Goal: Use online tool/utility: Utilize a website feature to perform a specific function

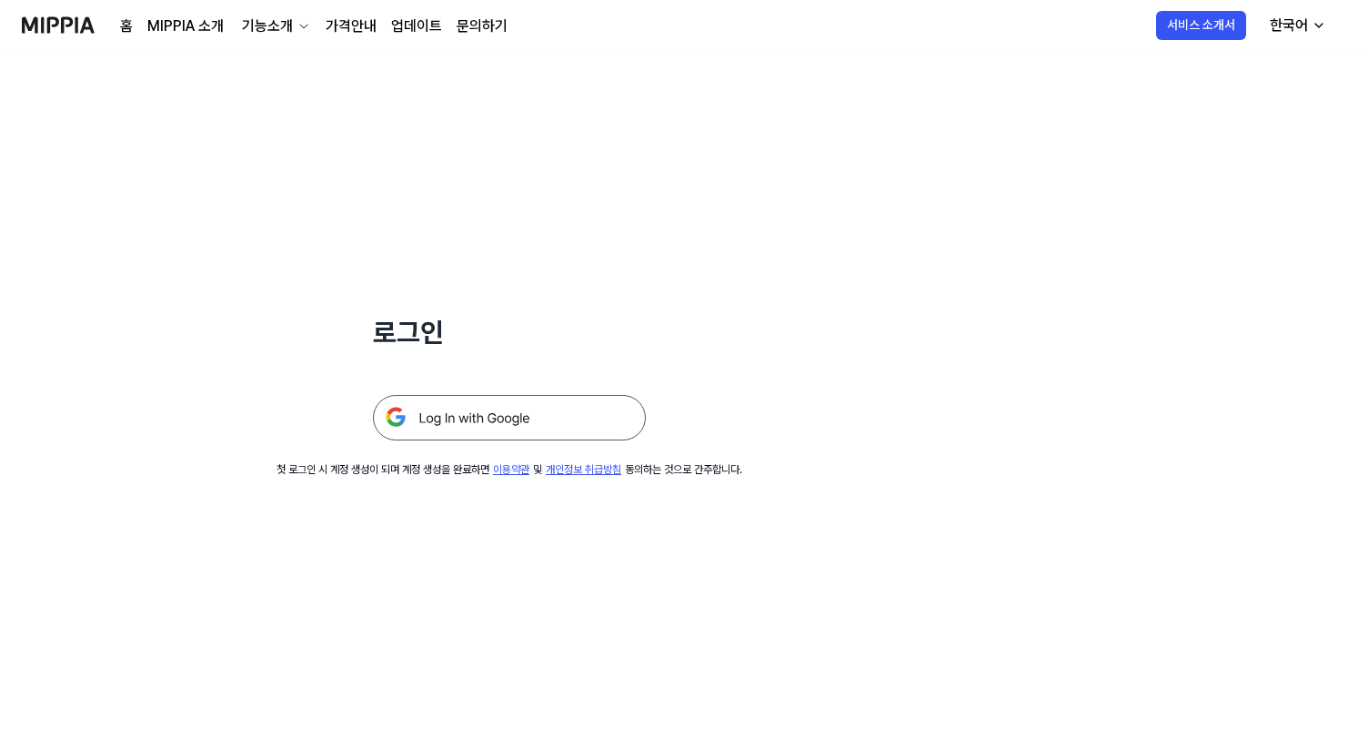
click at [539, 419] on img at bounding box center [509, 417] width 273 height 45
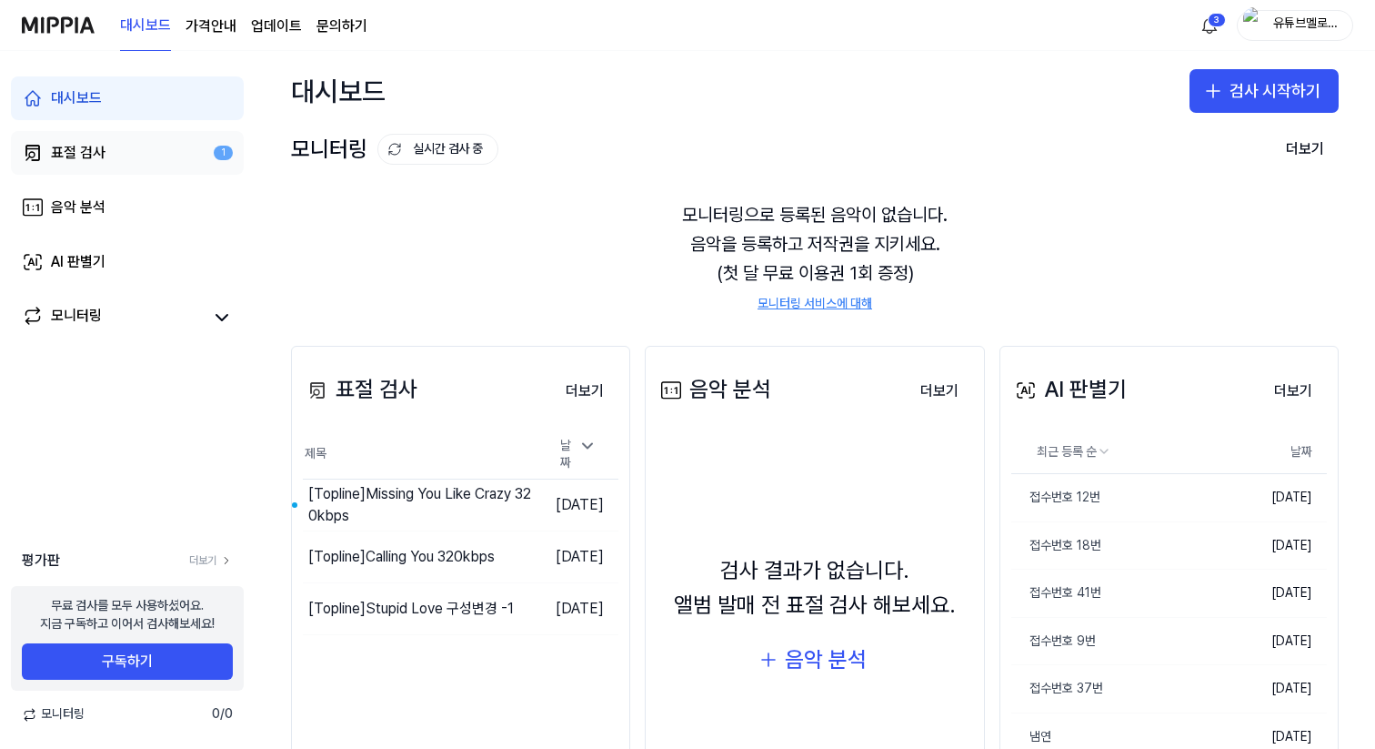
click at [115, 154] on link "표절 검사 1" at bounding box center [127, 153] width 233 height 44
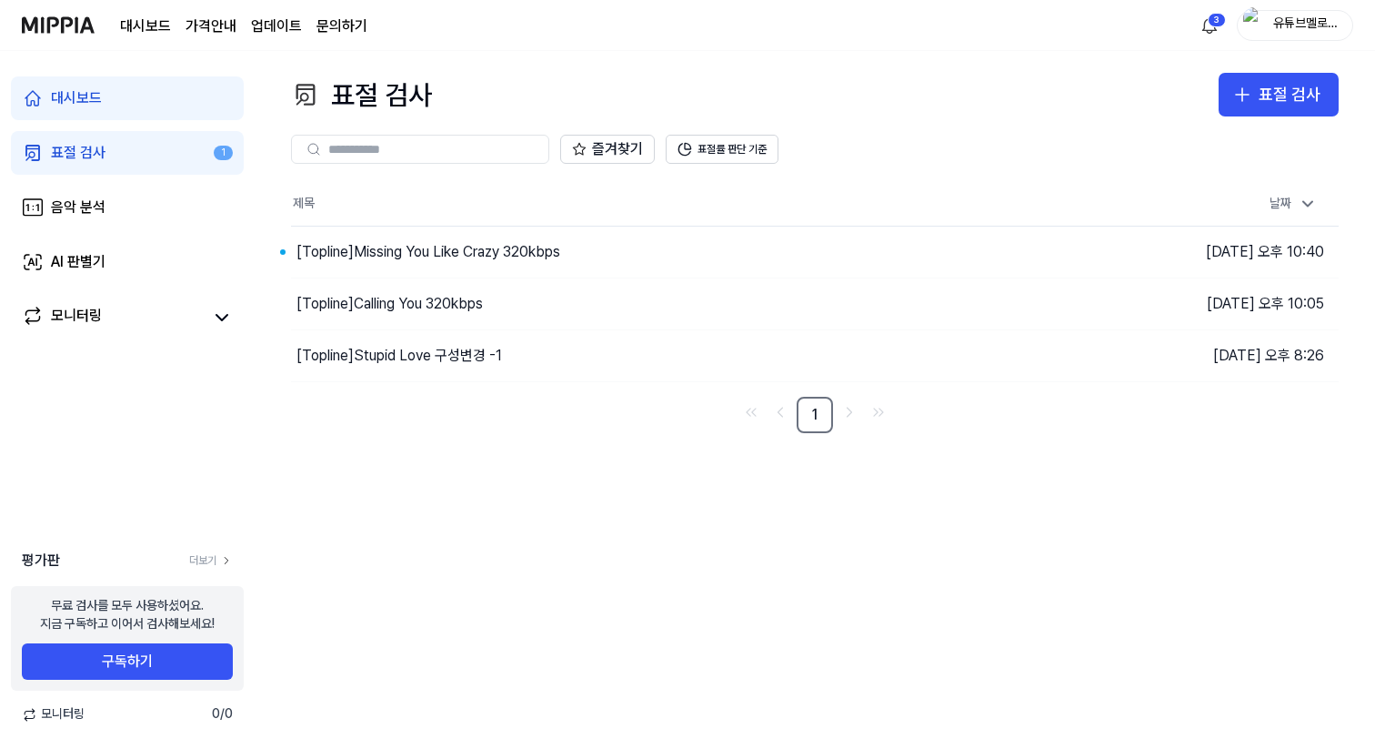
click at [1302, 30] on div "유튜브멜로디어스" at bounding box center [1306, 25] width 71 height 20
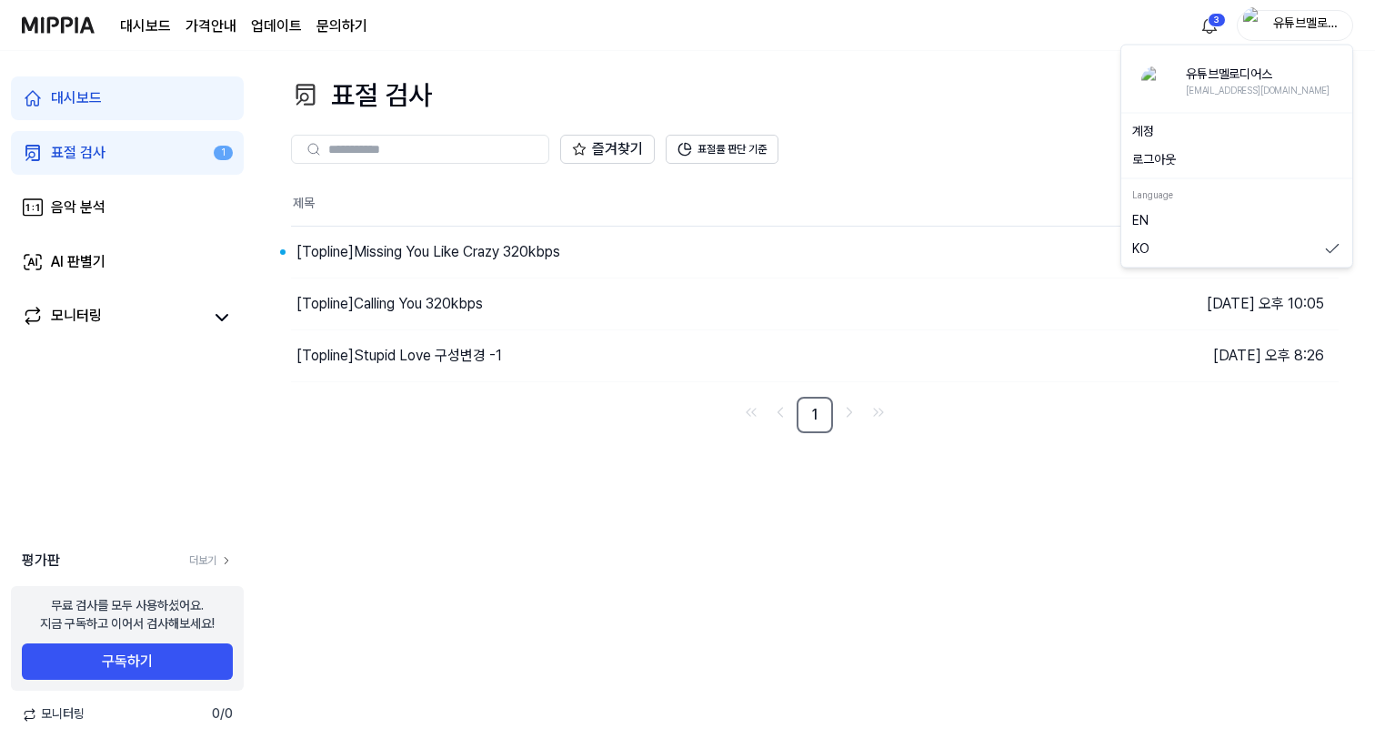
click at [1183, 159] on button "로그아웃" at bounding box center [1236, 160] width 209 height 18
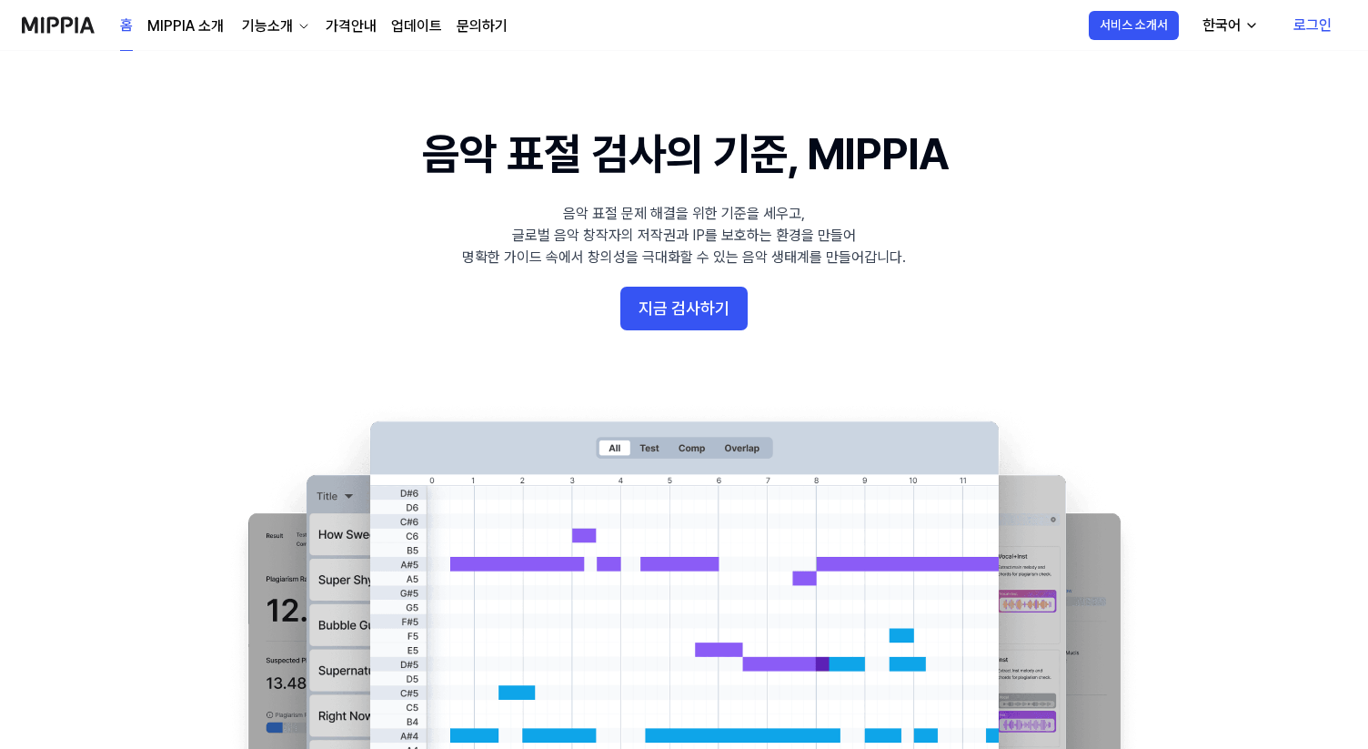
click at [1320, 19] on link "로그인" at bounding box center [1312, 25] width 67 height 51
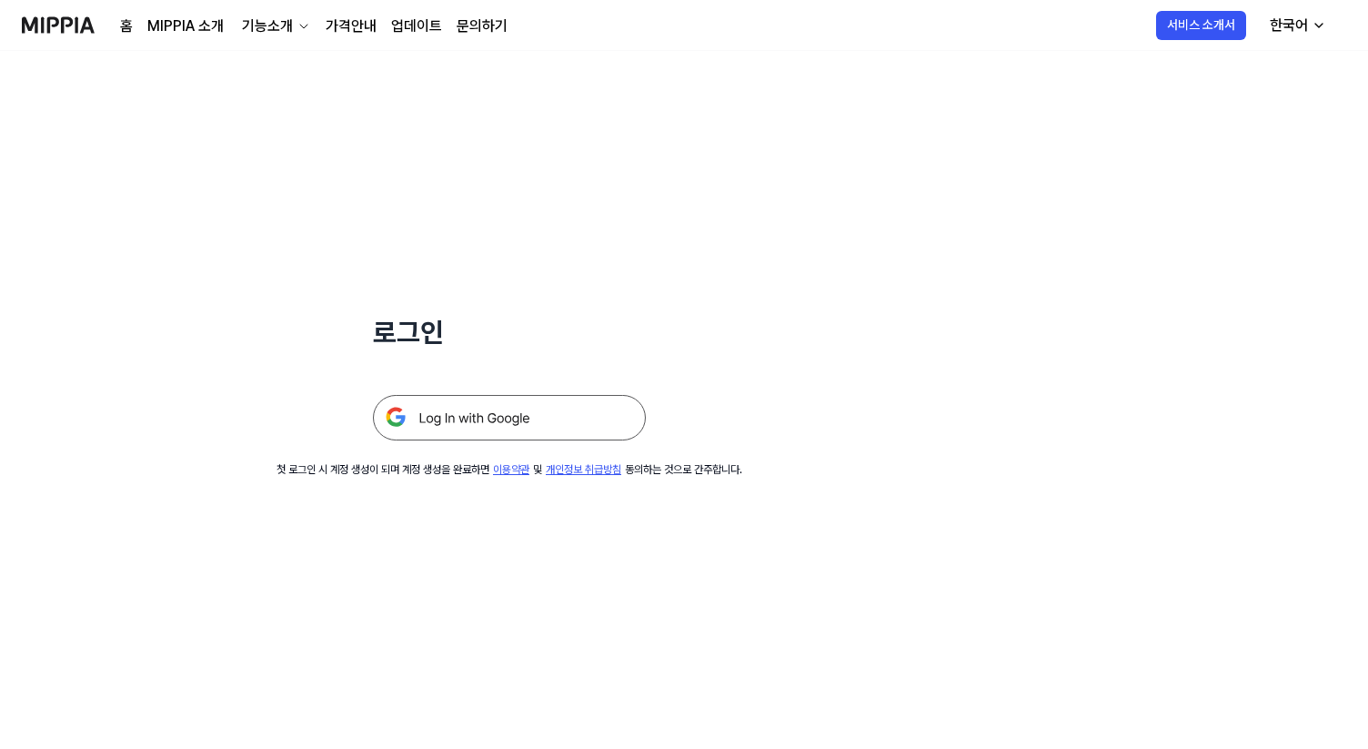
click at [489, 421] on img at bounding box center [509, 417] width 273 height 45
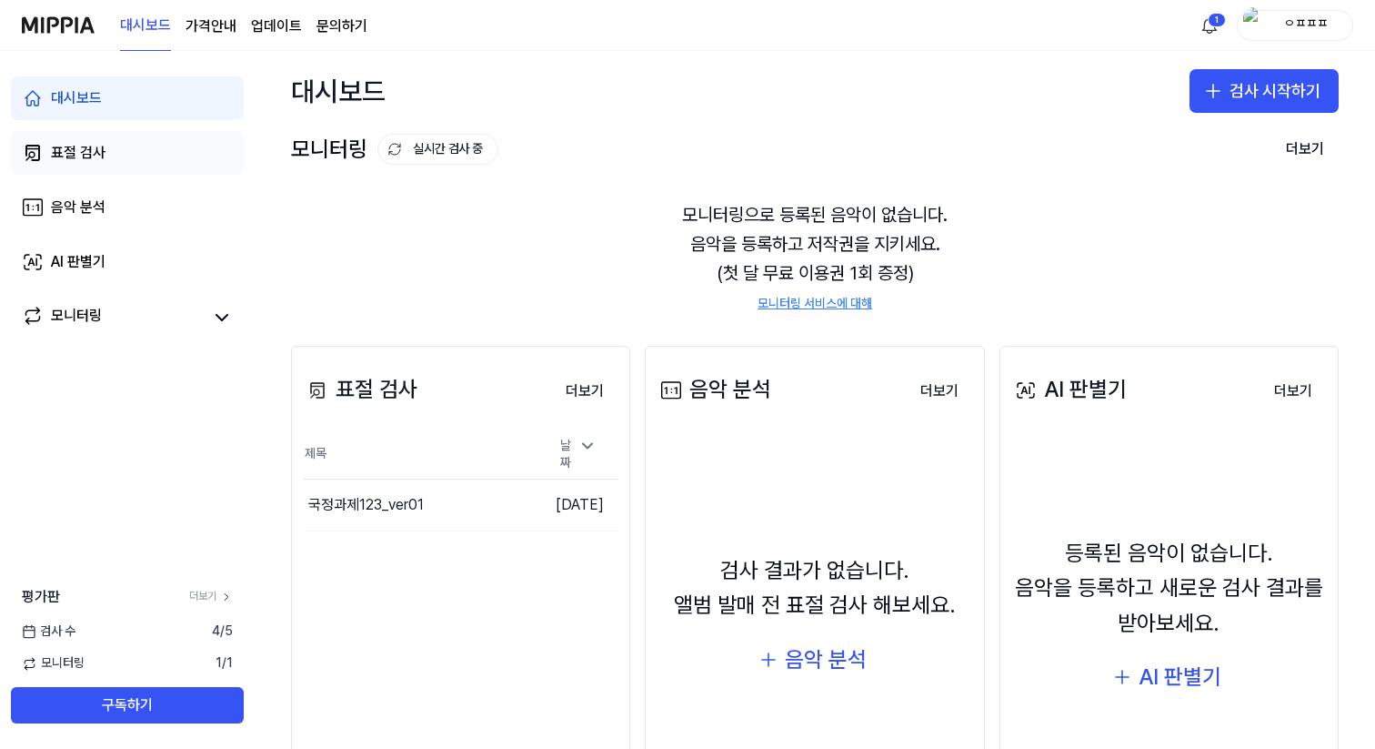
click at [89, 154] on div "표절 검사" at bounding box center [78, 153] width 55 height 22
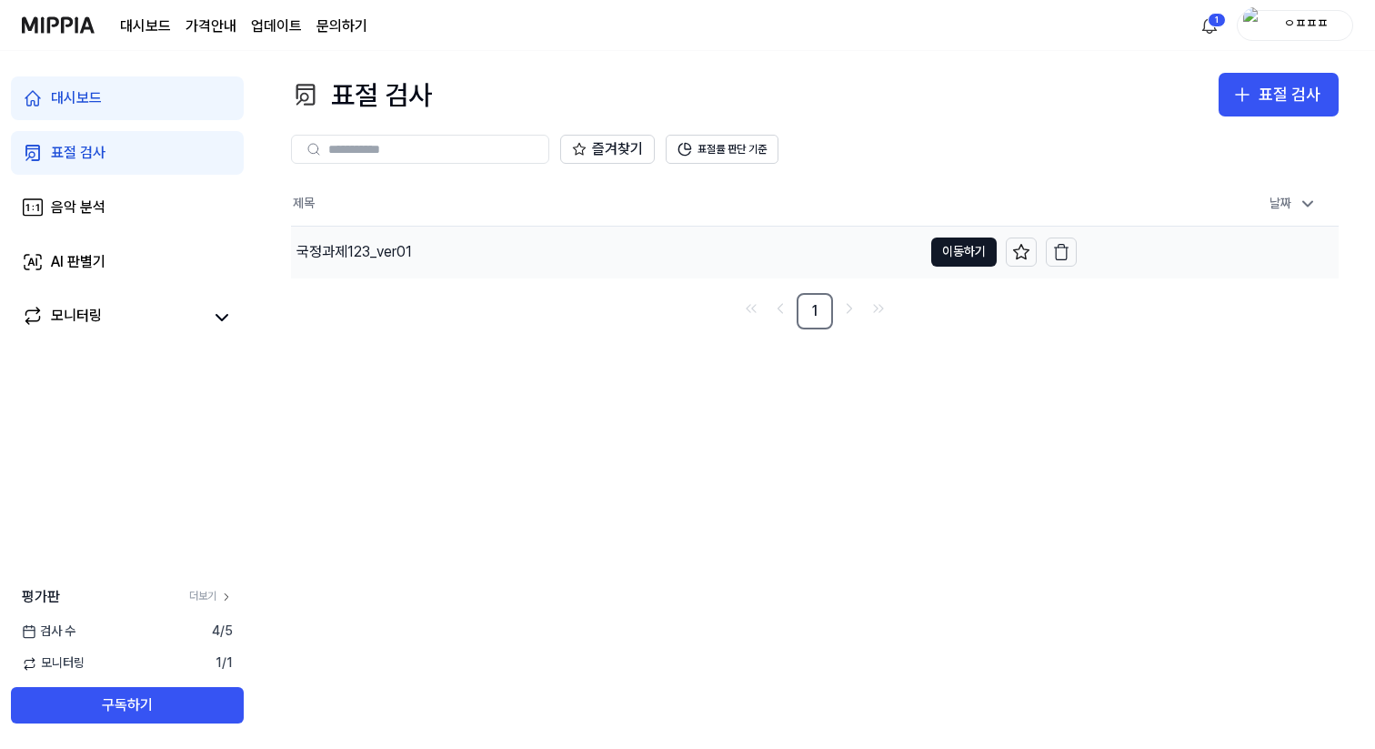
click at [411, 257] on div "국정과제123_ver01" at bounding box center [355, 252] width 116 height 22
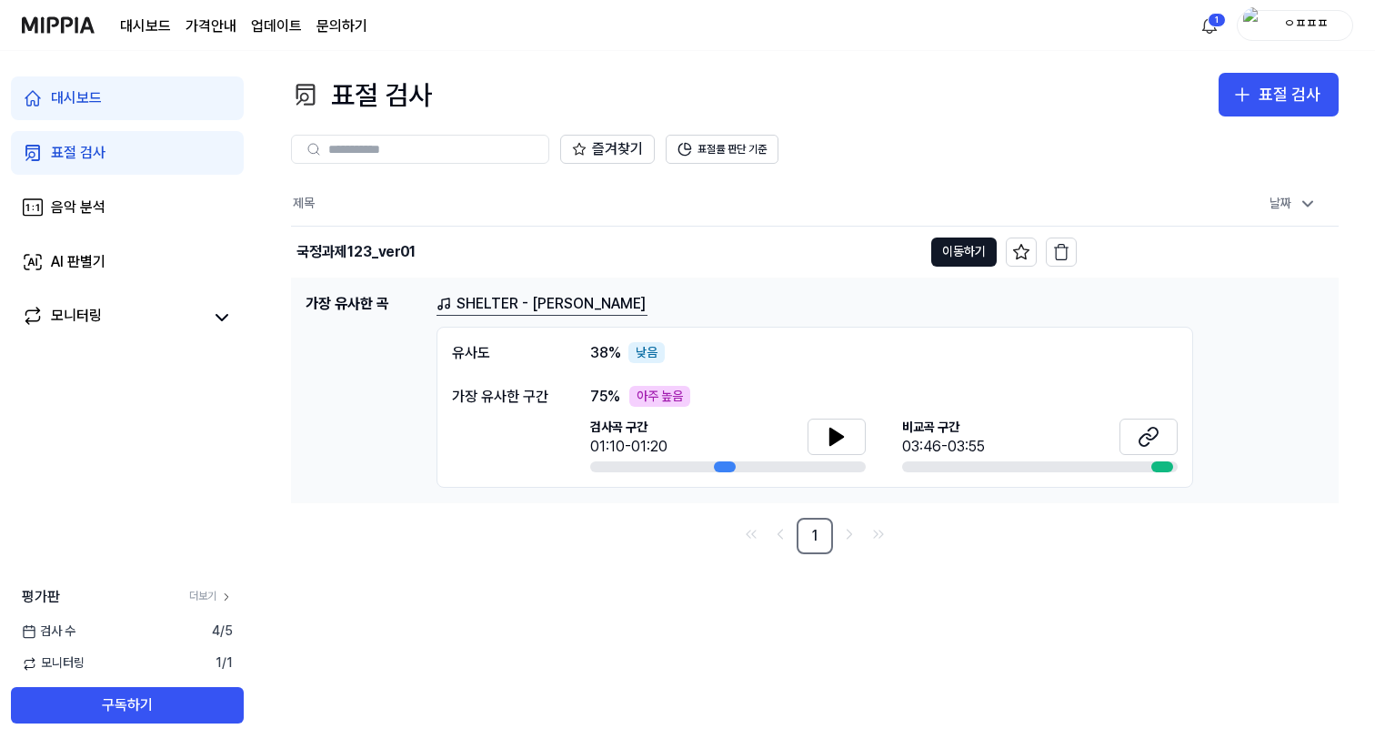
click at [508, 300] on link "SHELTER - [PERSON_NAME]" at bounding box center [542, 304] width 211 height 23
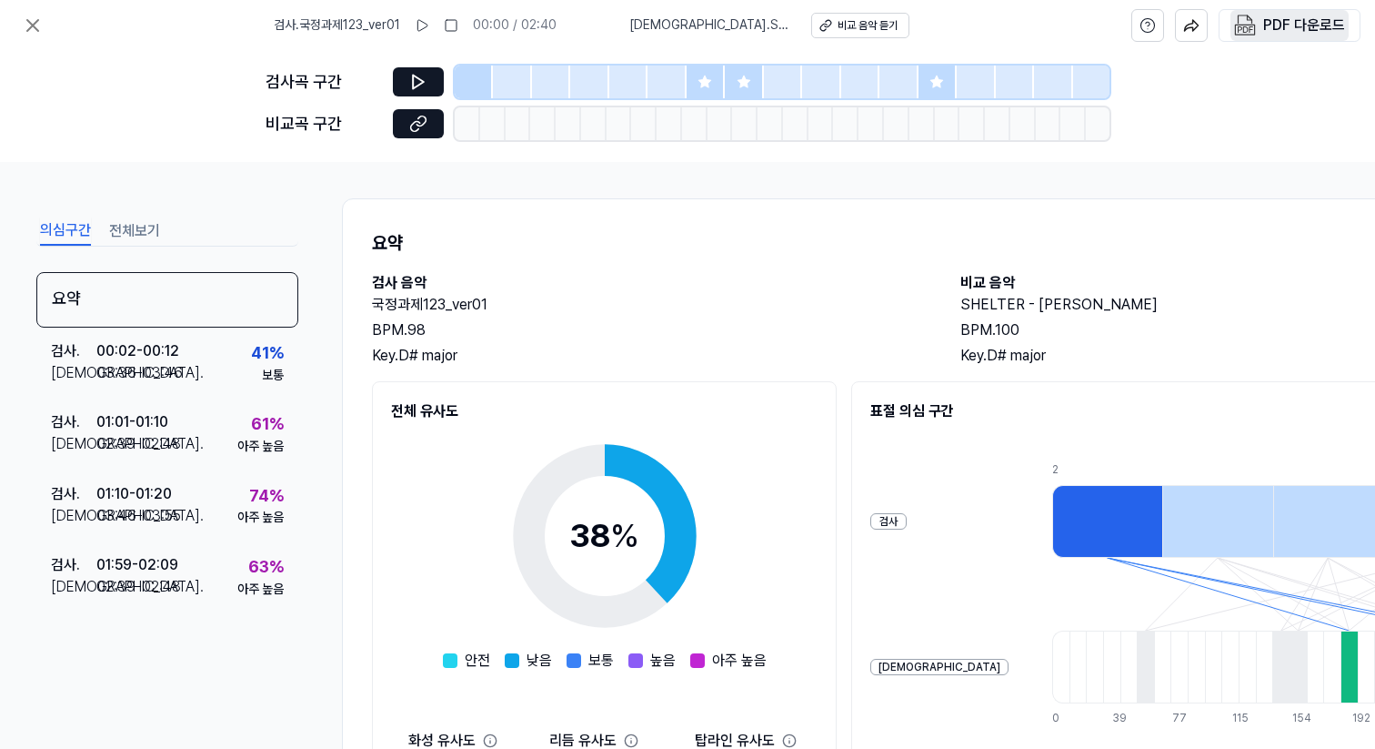
click at [1300, 24] on div "PDF 다운로드" at bounding box center [1304, 26] width 82 height 24
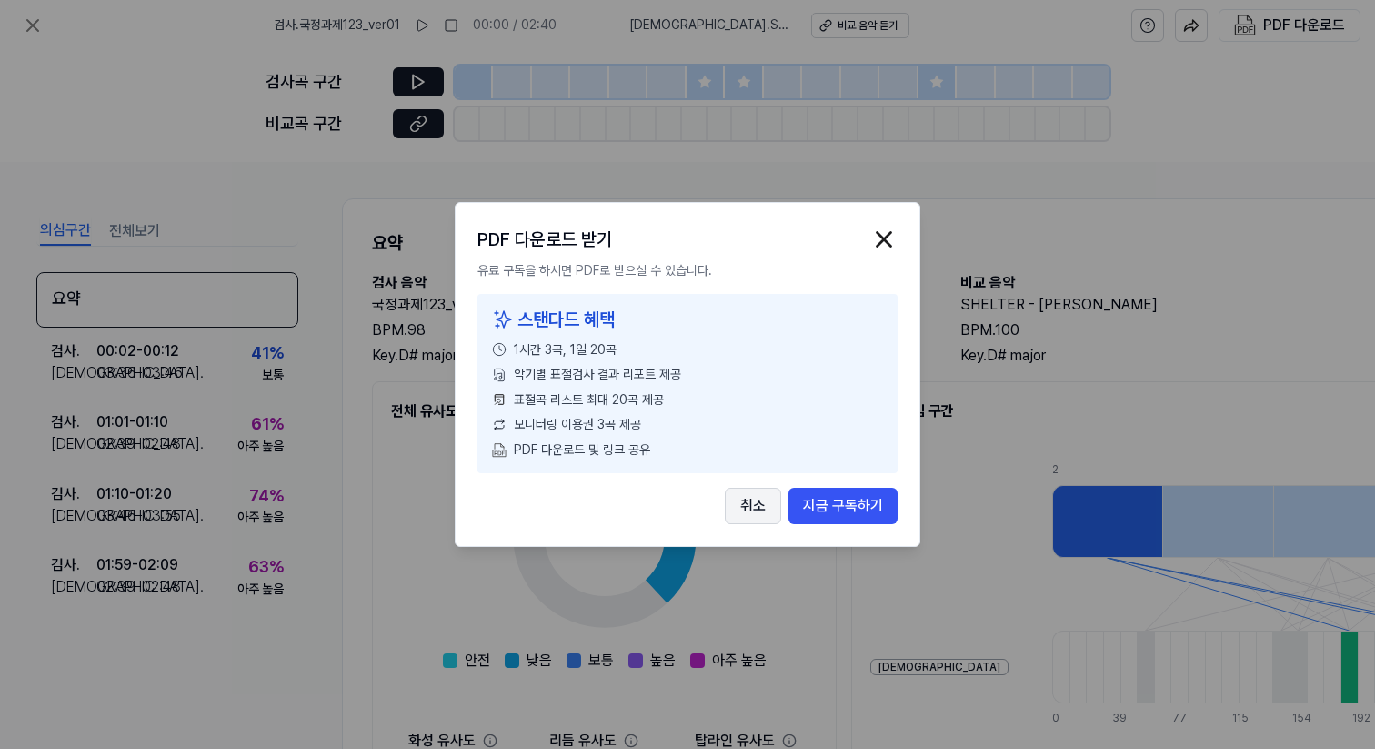
click at [750, 510] on button "취소" at bounding box center [753, 506] width 56 height 36
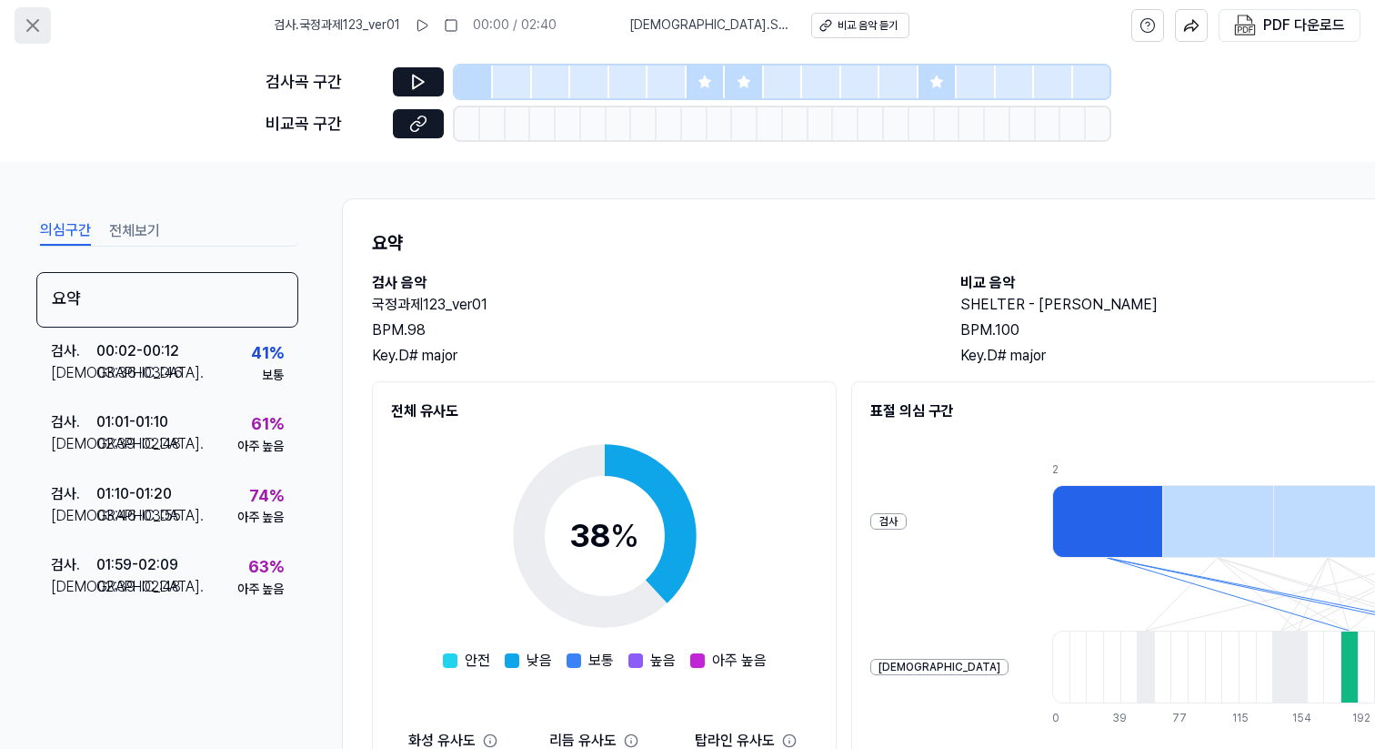
click at [38, 35] on icon at bounding box center [33, 26] width 22 height 22
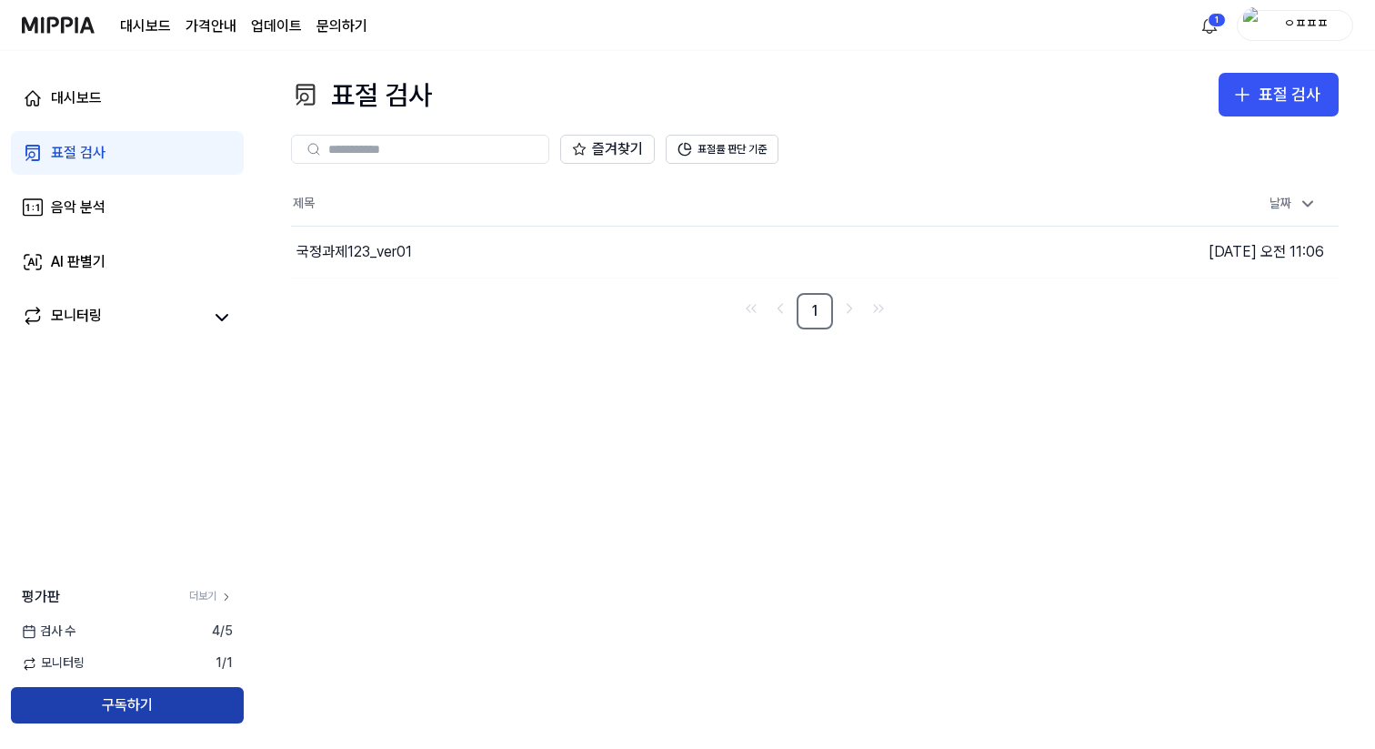
click at [120, 703] on button "구독하기" at bounding box center [127, 705] width 233 height 36
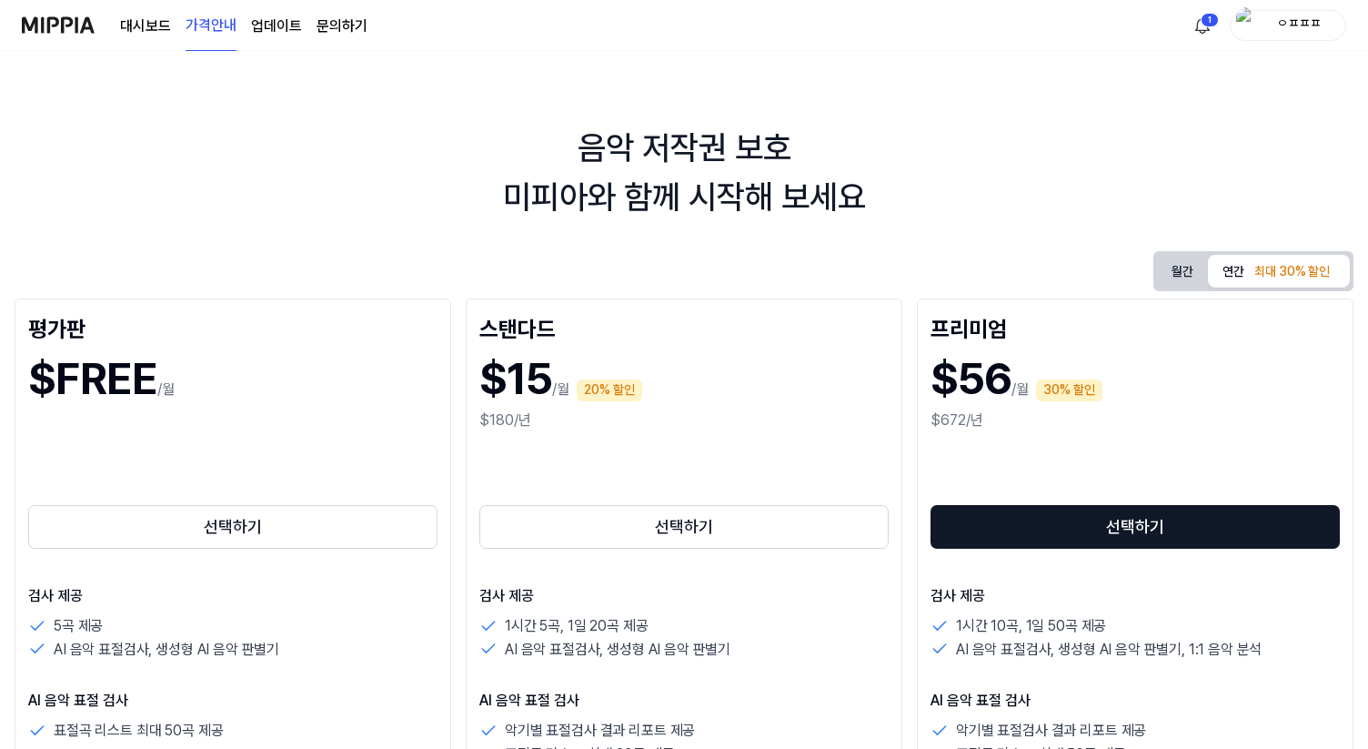
click at [73, 26] on img at bounding box center [58, 25] width 73 height 50
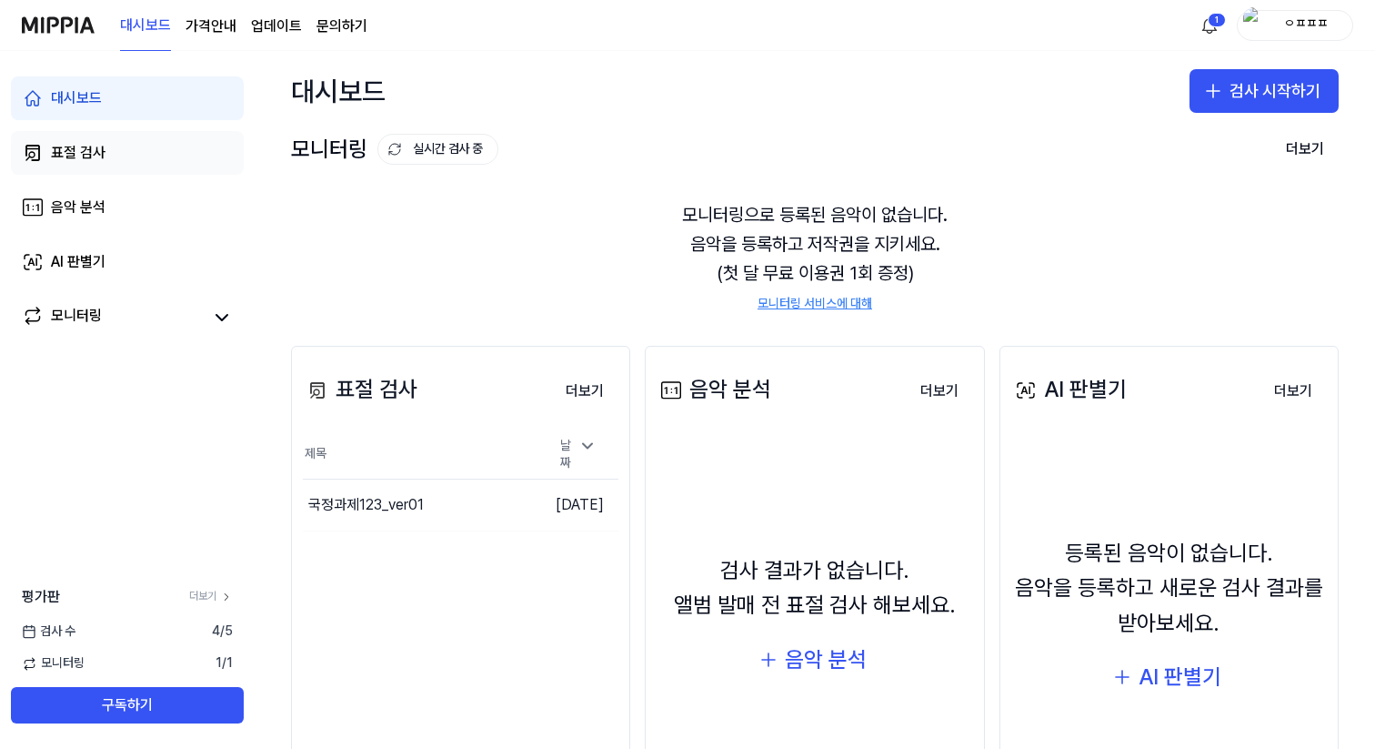
click at [64, 156] on div "표절 검사" at bounding box center [78, 153] width 55 height 22
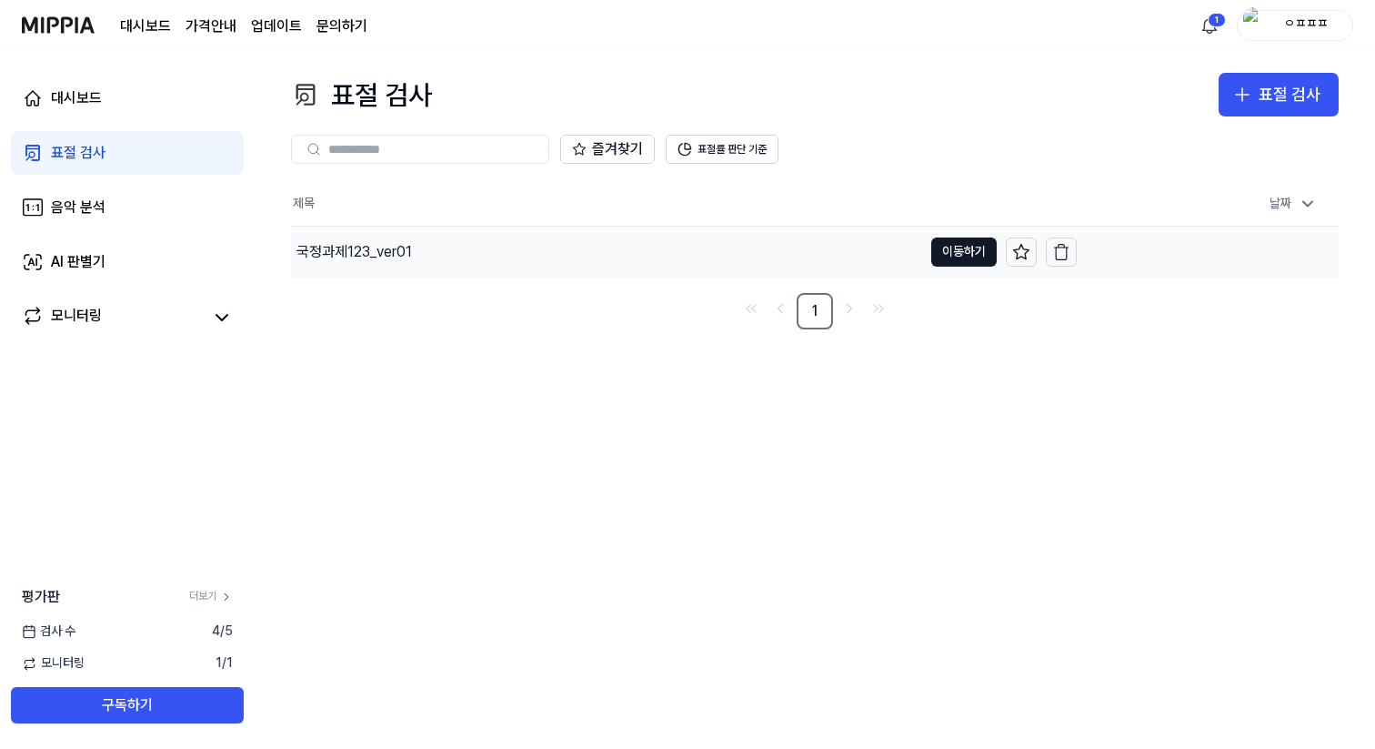
click at [405, 252] on div "국정과제123_ver01" at bounding box center [355, 252] width 116 height 22
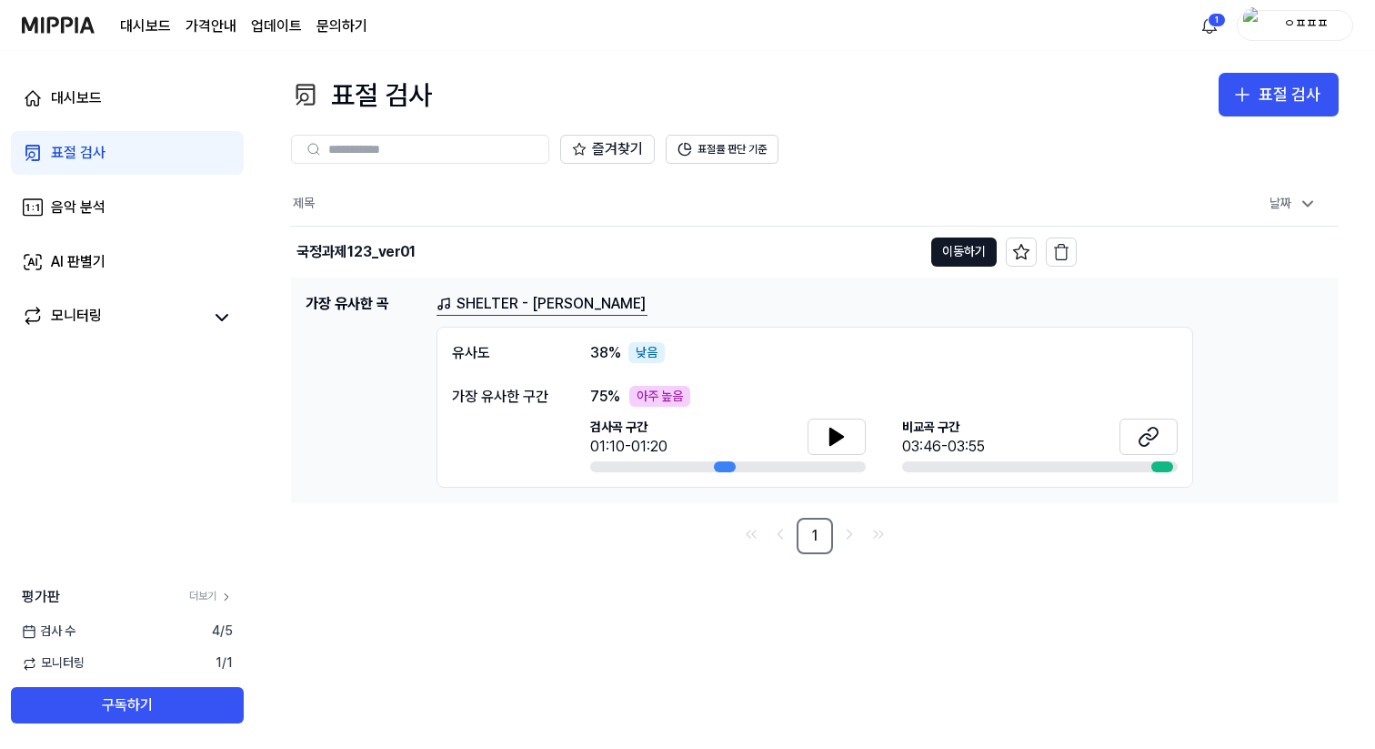
click at [508, 305] on link "SHELTER - 이창섭" at bounding box center [542, 304] width 211 height 23
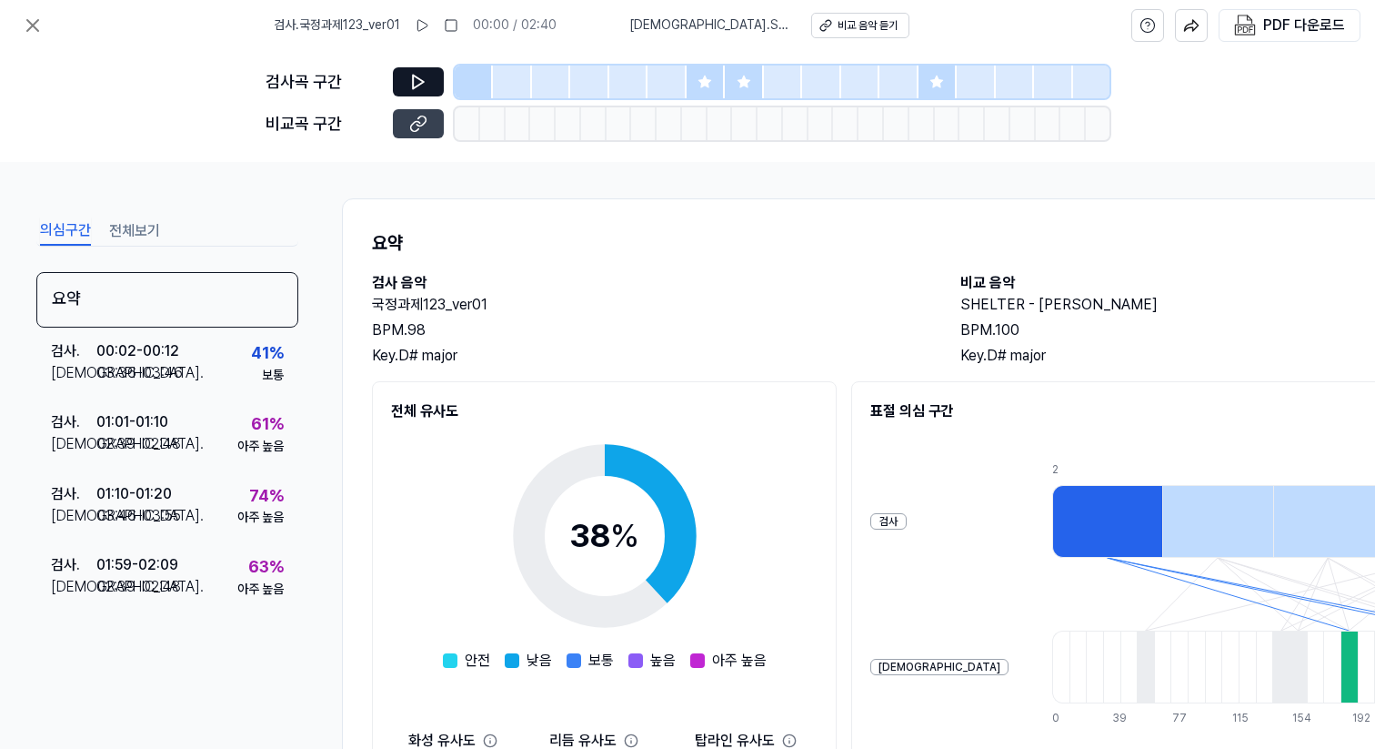
click at [428, 119] on button at bounding box center [418, 123] width 51 height 29
click at [869, 25] on div "비교 음악 듣기" at bounding box center [868, 25] width 60 height 15
click at [712, 77] on div at bounding box center [706, 81] width 38 height 33
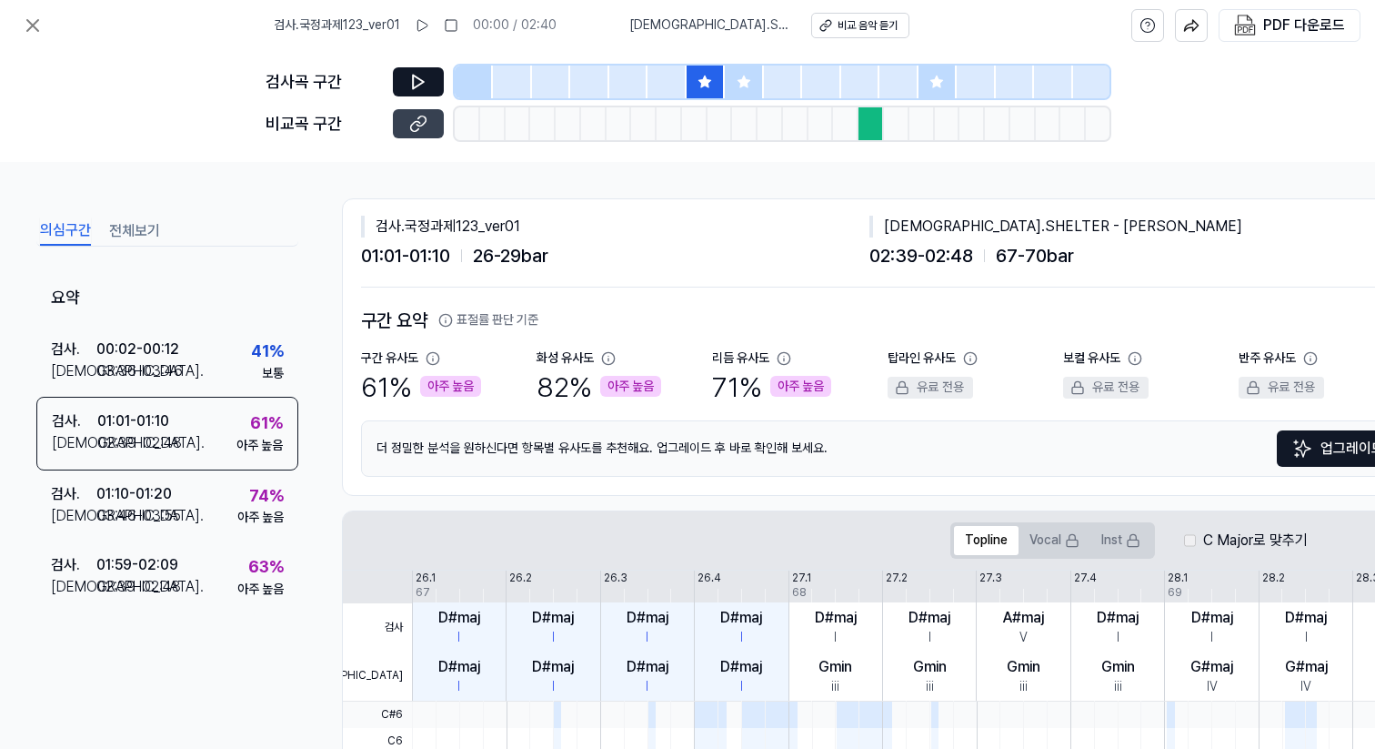
click at [427, 127] on icon at bounding box center [418, 124] width 18 height 18
click at [468, 122] on div at bounding box center [467, 123] width 25 height 33
click at [418, 86] on icon at bounding box center [418, 82] width 11 height 14
click at [479, 93] on div at bounding box center [474, 81] width 38 height 33
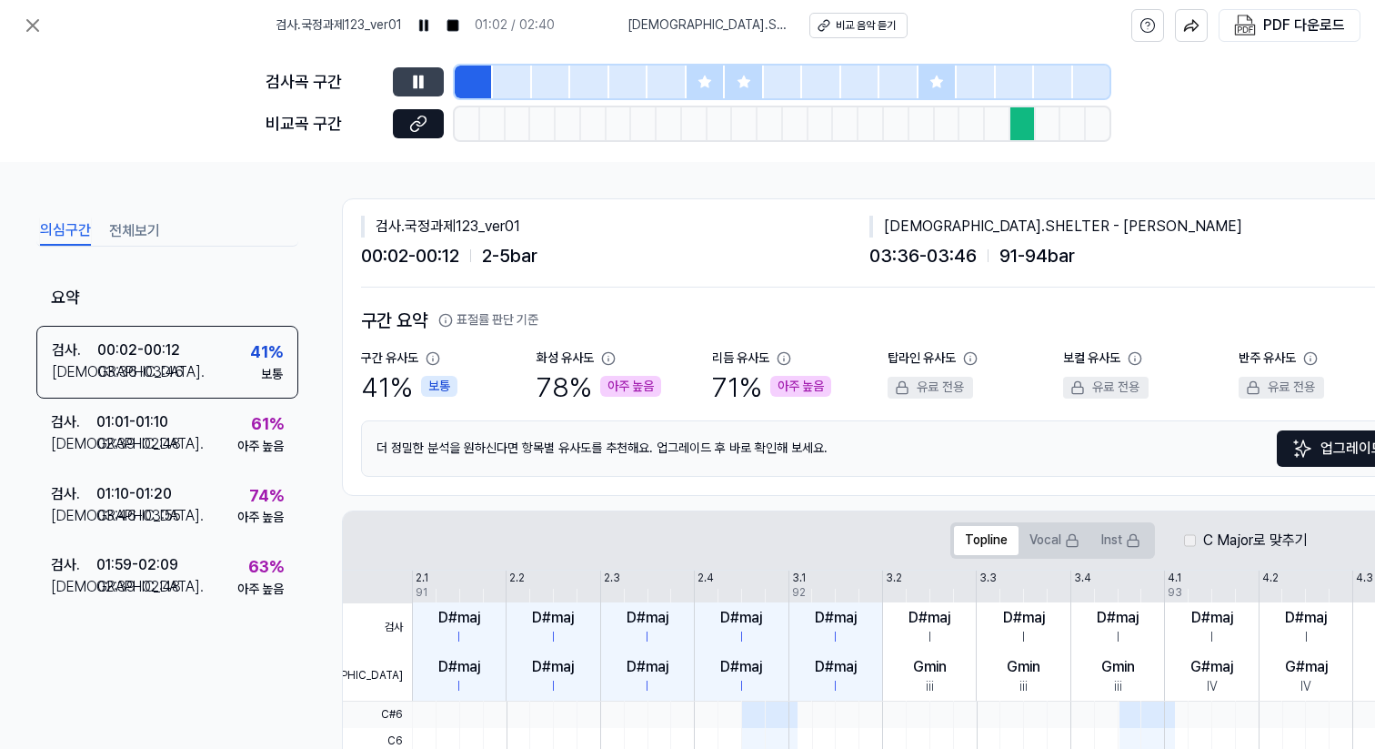
click at [694, 81] on div at bounding box center [706, 81] width 38 height 33
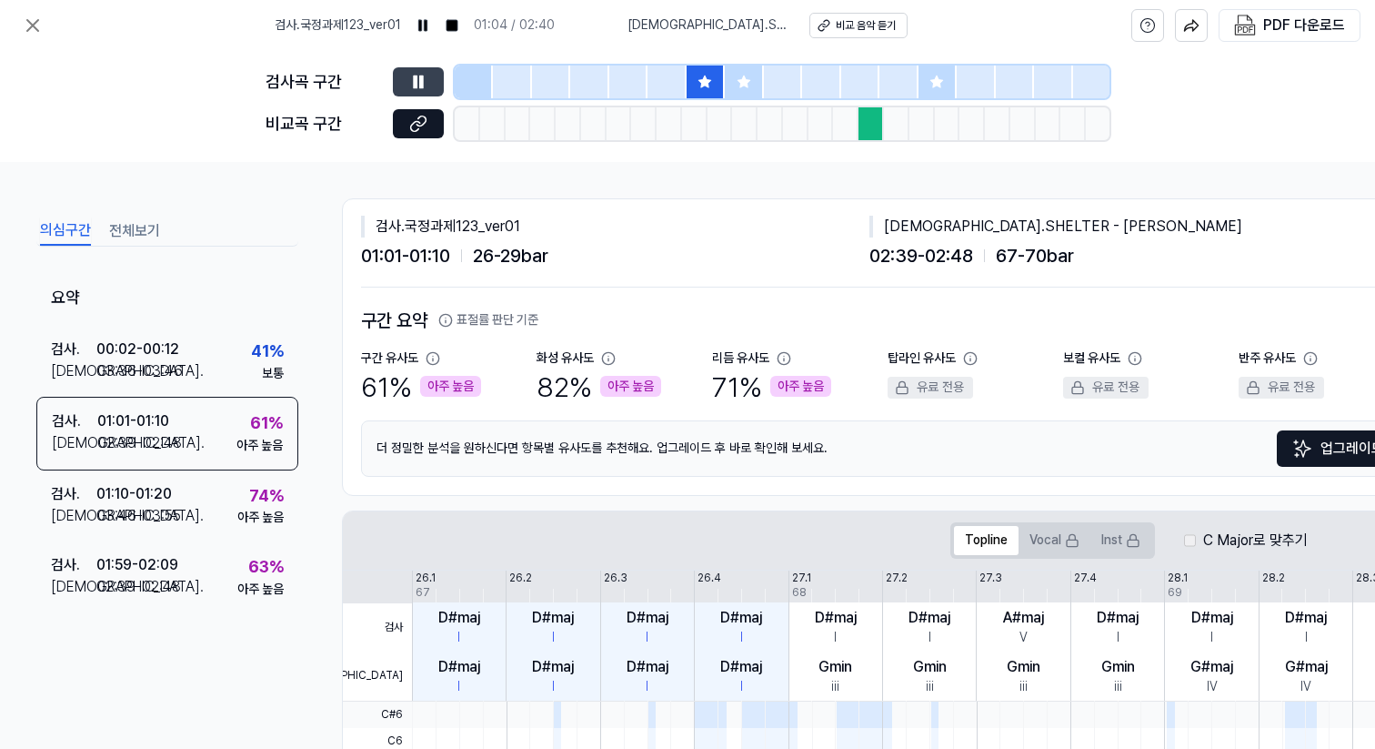
click at [741, 75] on icon at bounding box center [744, 82] width 15 height 15
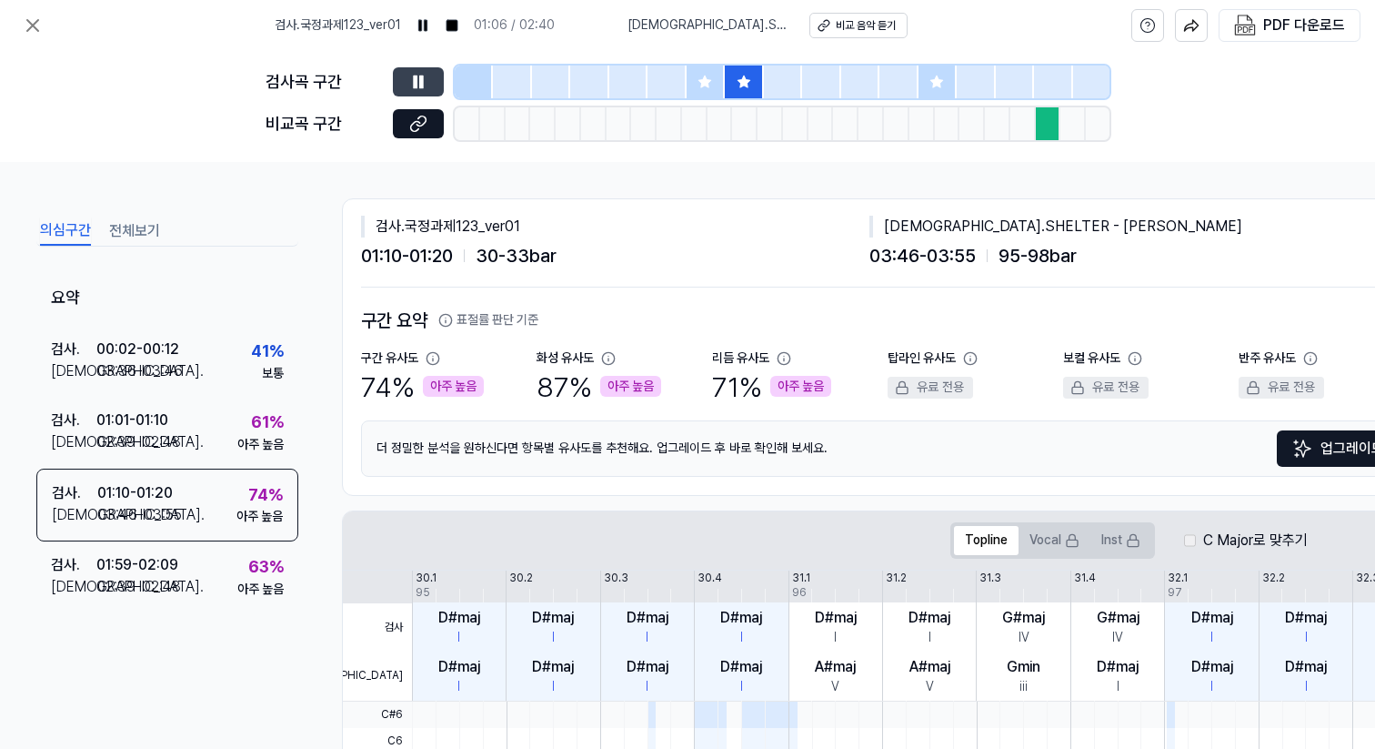
click at [945, 72] on div at bounding box center [938, 81] width 38 height 33
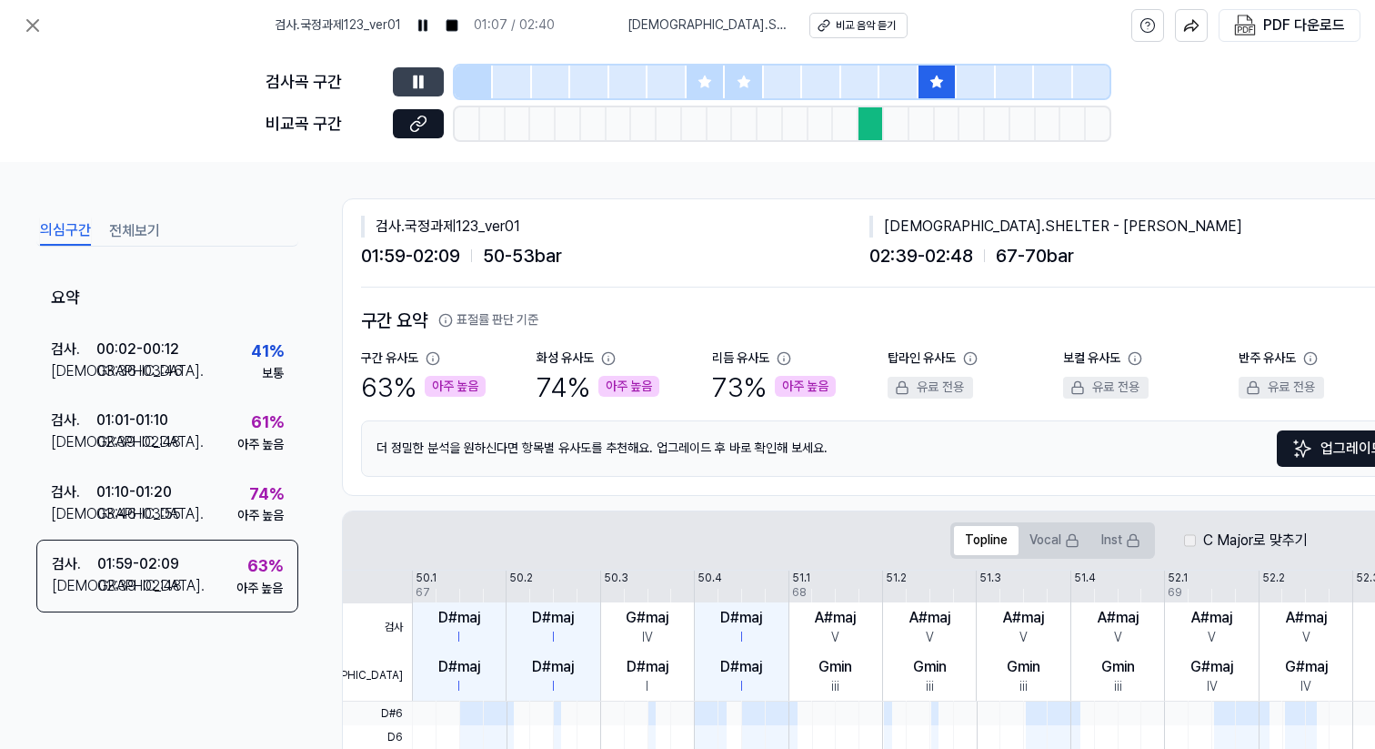
click at [420, 82] on icon at bounding box center [421, 81] width 3 height 12
click at [142, 226] on button "전체보기" at bounding box center [134, 230] width 51 height 29
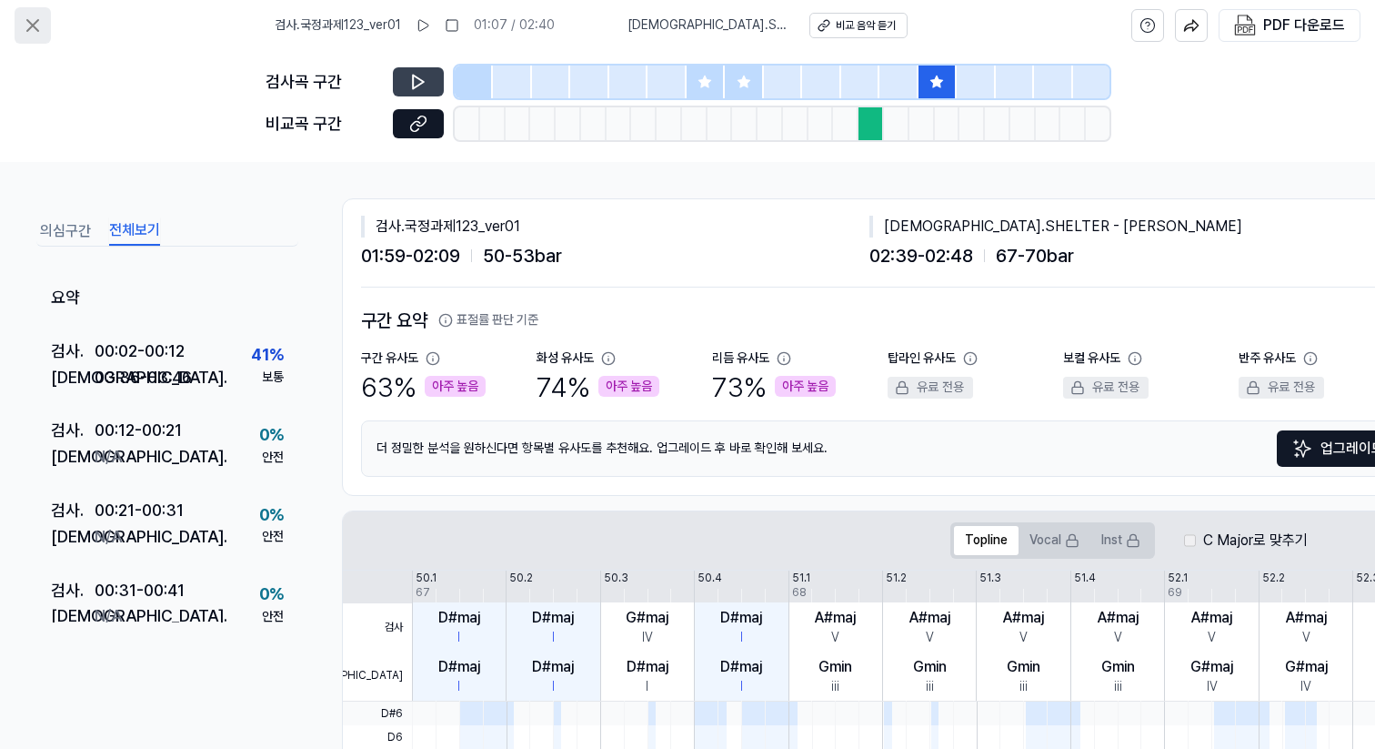
click at [35, 17] on icon at bounding box center [33, 26] width 22 height 22
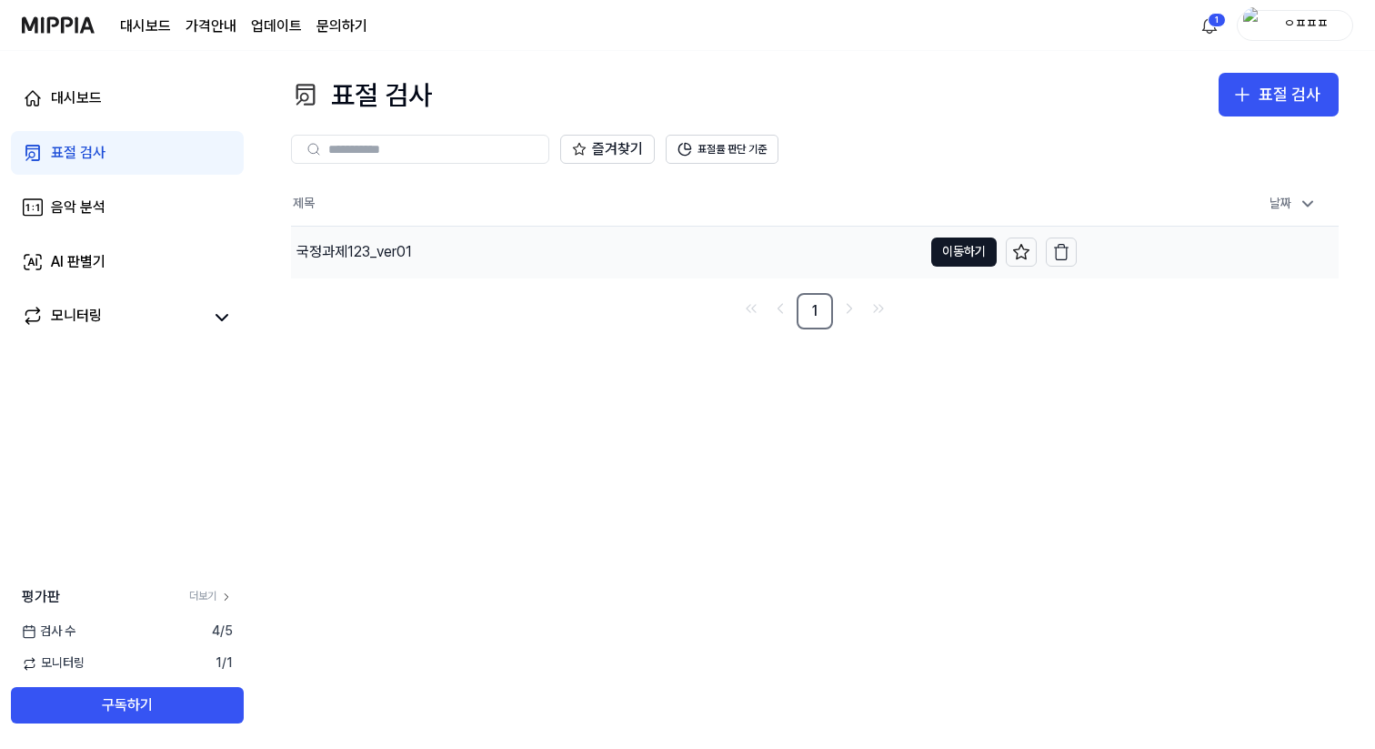
click at [371, 246] on div "국정과제123_ver01" at bounding box center [355, 252] width 116 height 22
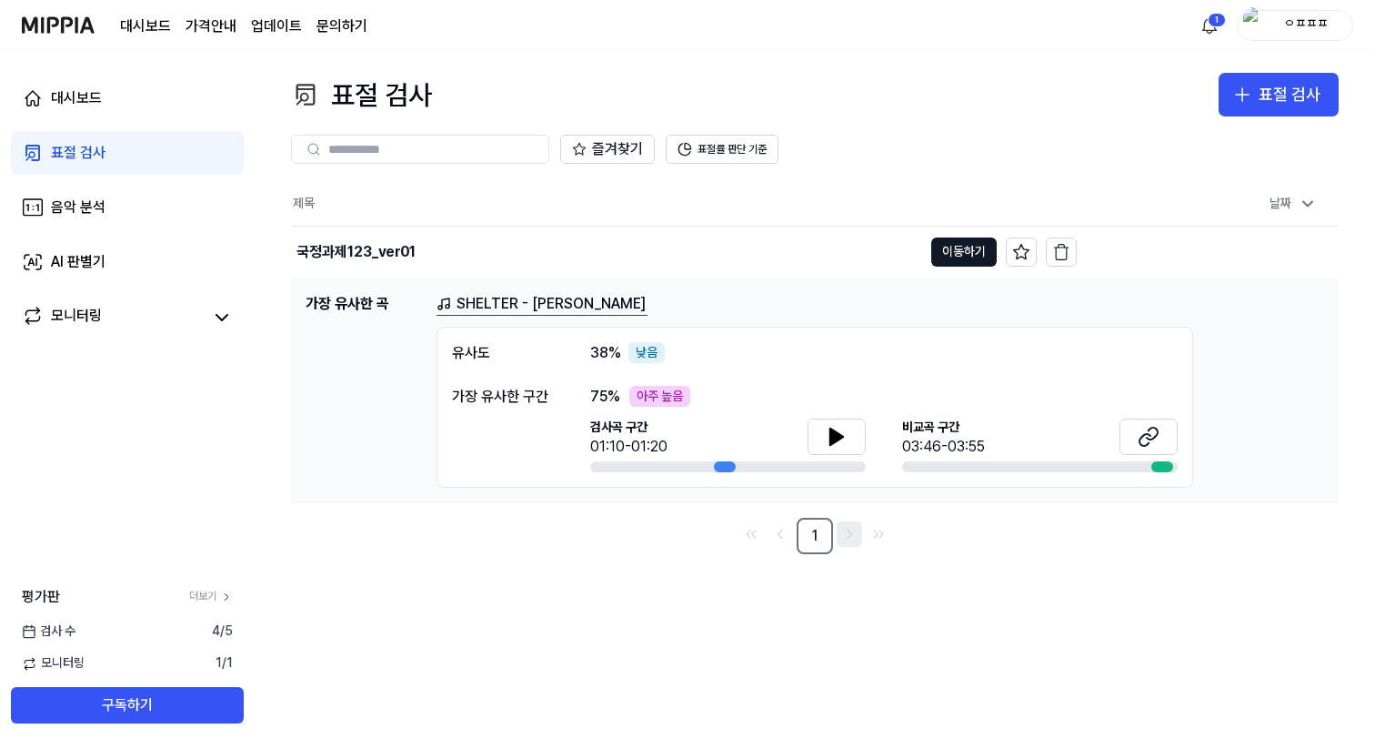
click at [845, 540] on icon "Go to next page" at bounding box center [849, 534] width 18 height 22
click at [367, 243] on div "국정과제123_ver01" at bounding box center [356, 252] width 119 height 22
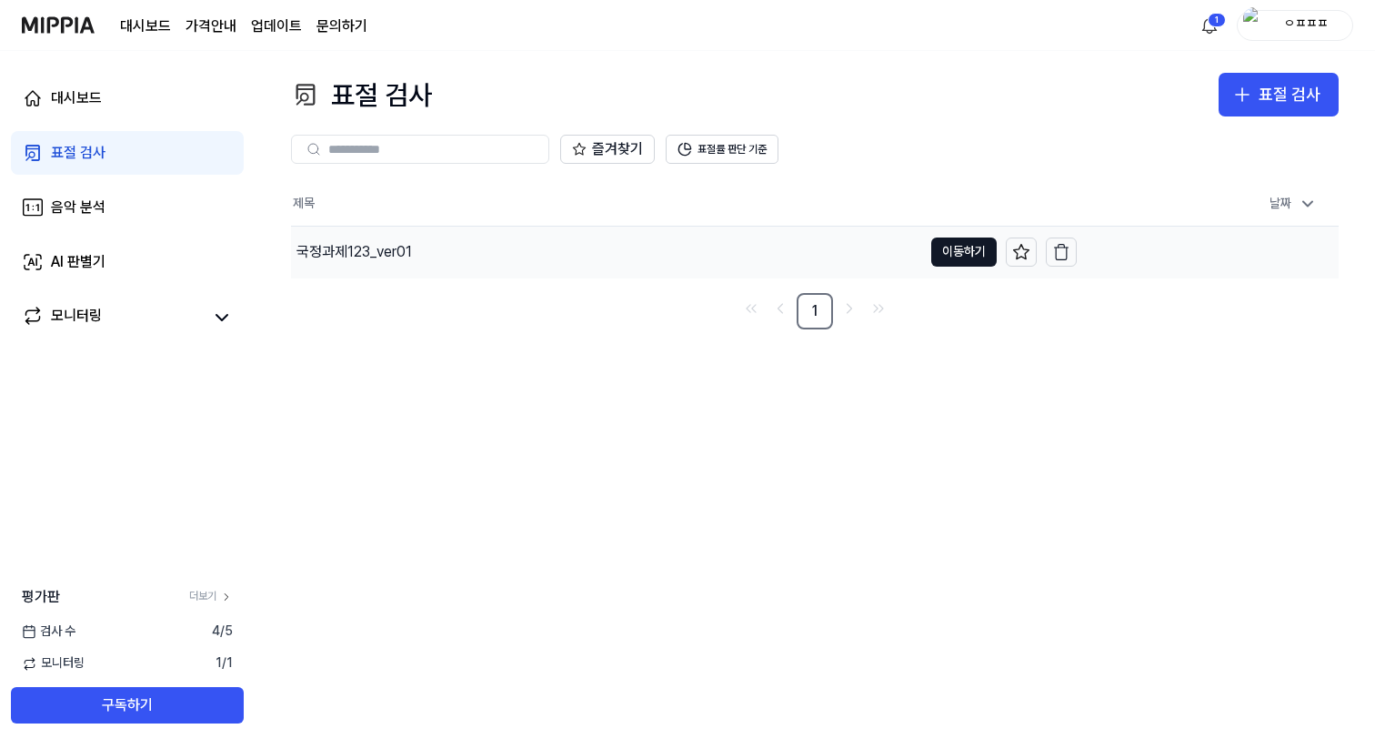
click at [367, 243] on div "국정과제123_ver01" at bounding box center [355, 252] width 116 height 22
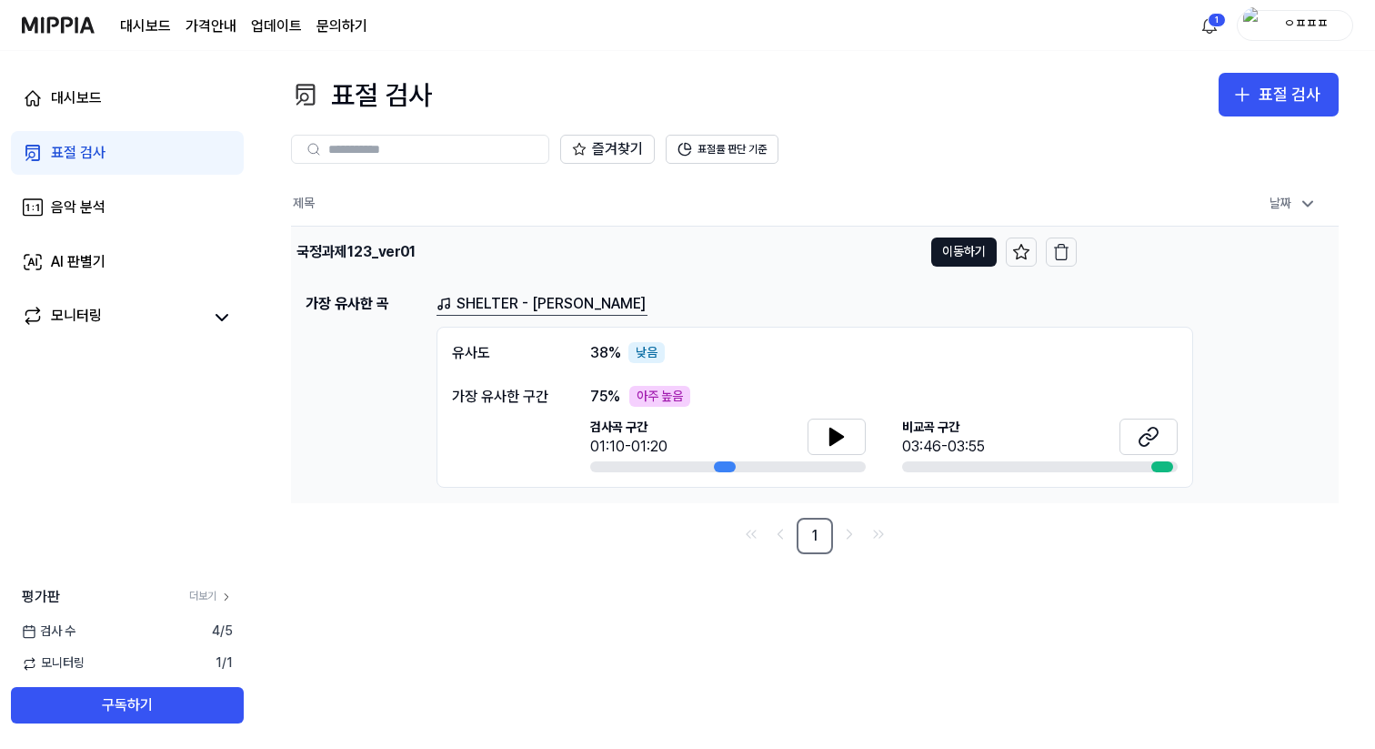
click at [362, 252] on div "국정과제123_ver01" at bounding box center [356, 252] width 119 height 22
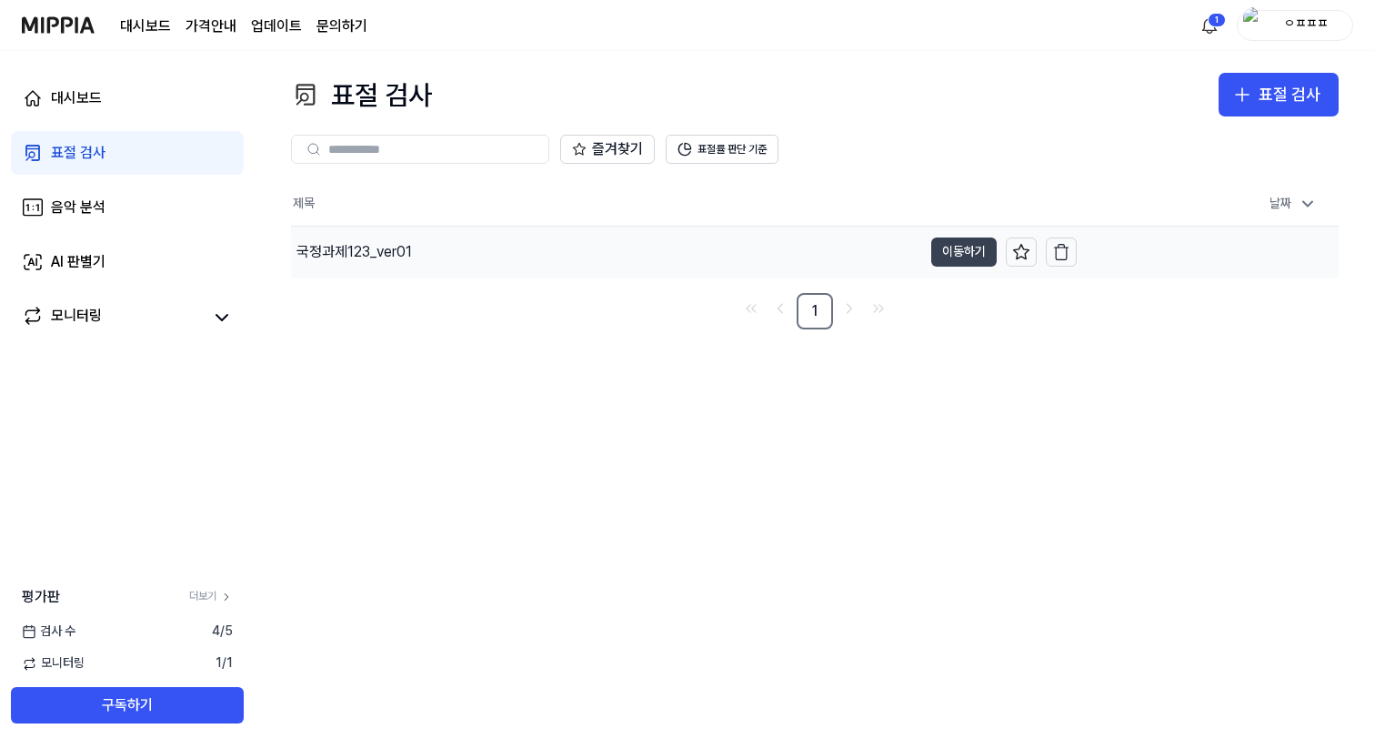
click at [980, 247] on button "이동하기" at bounding box center [963, 251] width 65 height 29
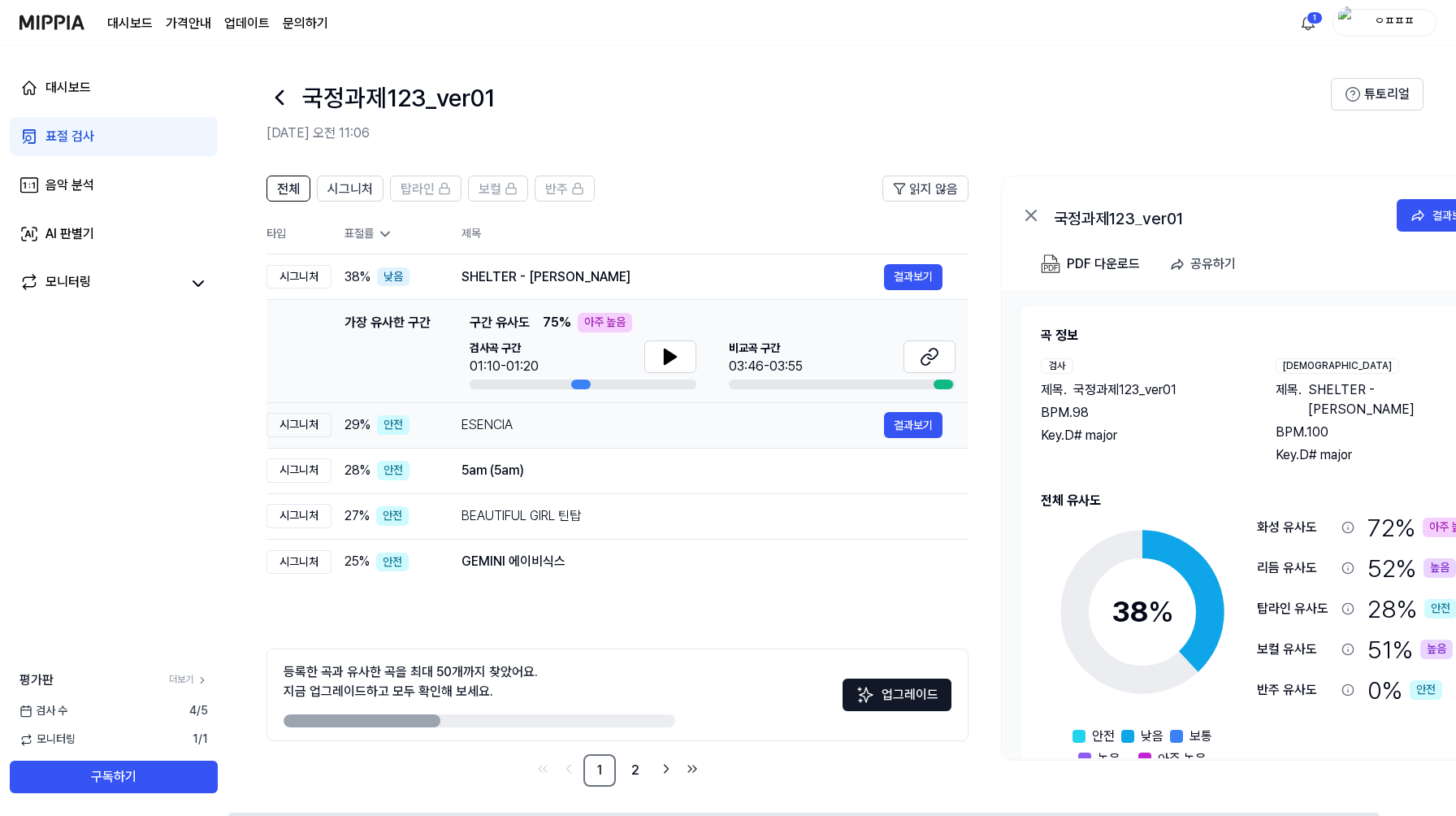
click at [298, 433] on div "시그니처" at bounding box center [298, 425] width 65 height 24
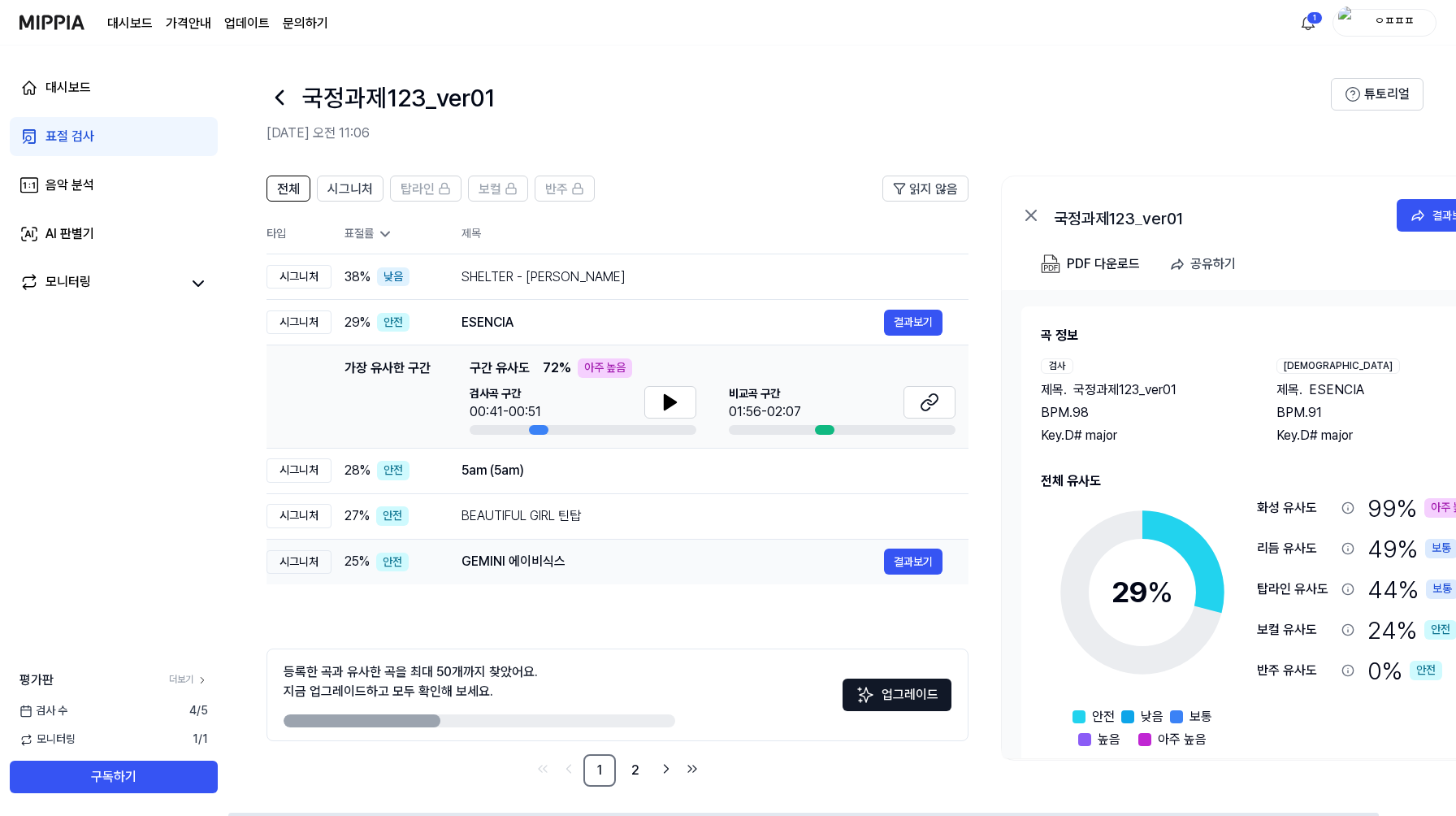
click at [287, 559] on div "시그니처" at bounding box center [298, 562] width 65 height 24
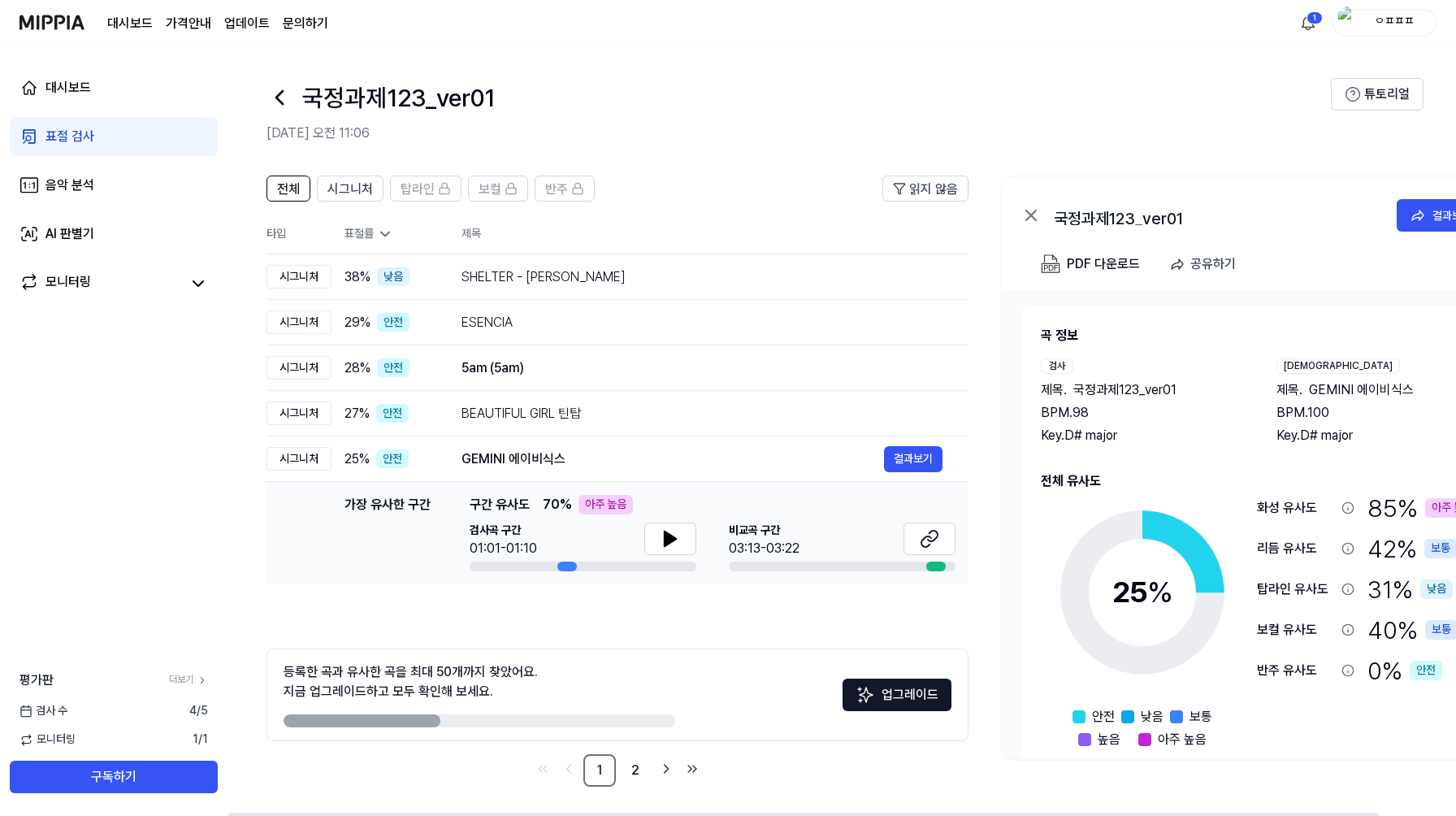
click at [1039, 641] on div "곡 정보 검사 제목 . 국정과제123_ver01 BPM. 98 Key. D# major 비교 제목 . GEMINI 에이비식스 BPM. 100 …" at bounding box center [1259, 538] width 478 height 463
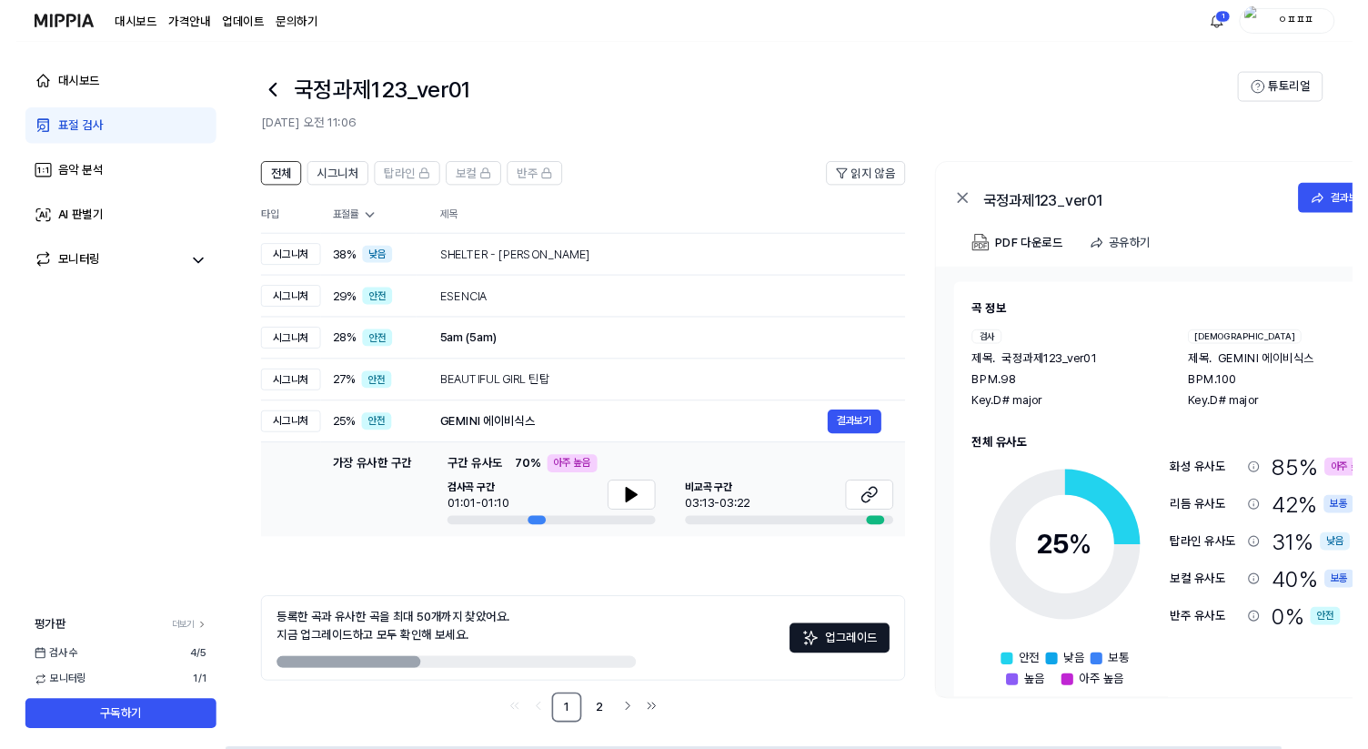
scroll to position [0, 1]
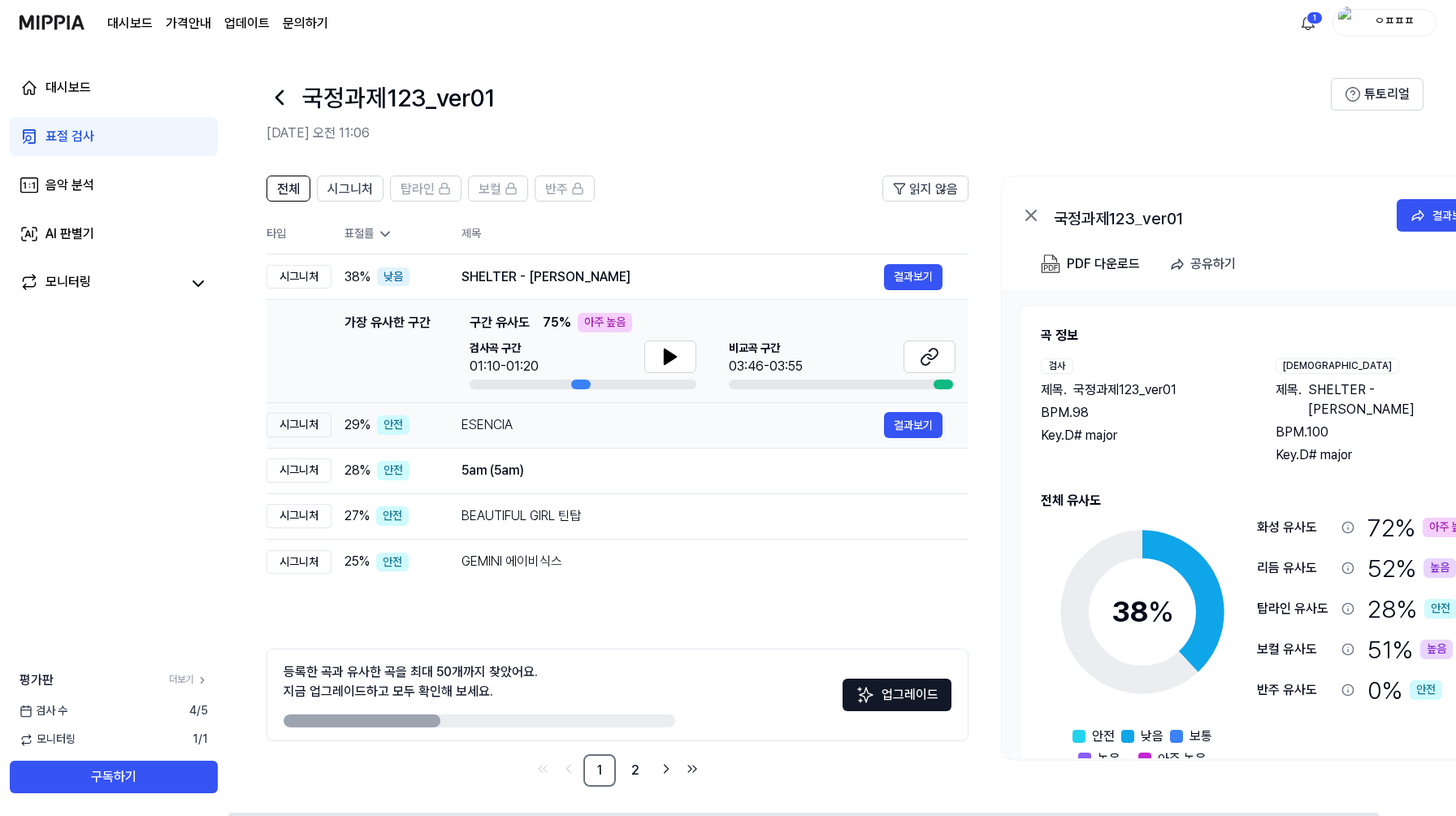
click at [499, 427] on div "ESENCIA" at bounding box center [673, 425] width 423 height 20
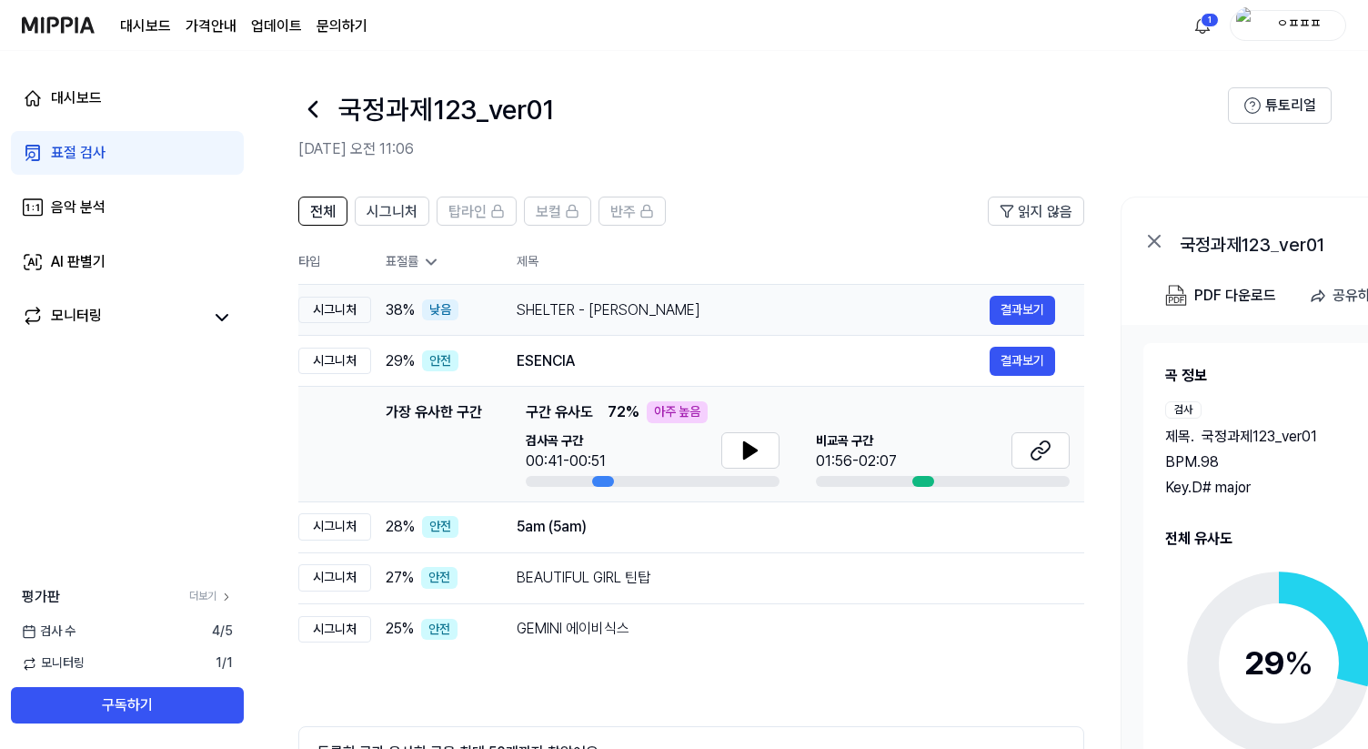
click at [329, 308] on div "시그니처" at bounding box center [334, 310] width 73 height 27
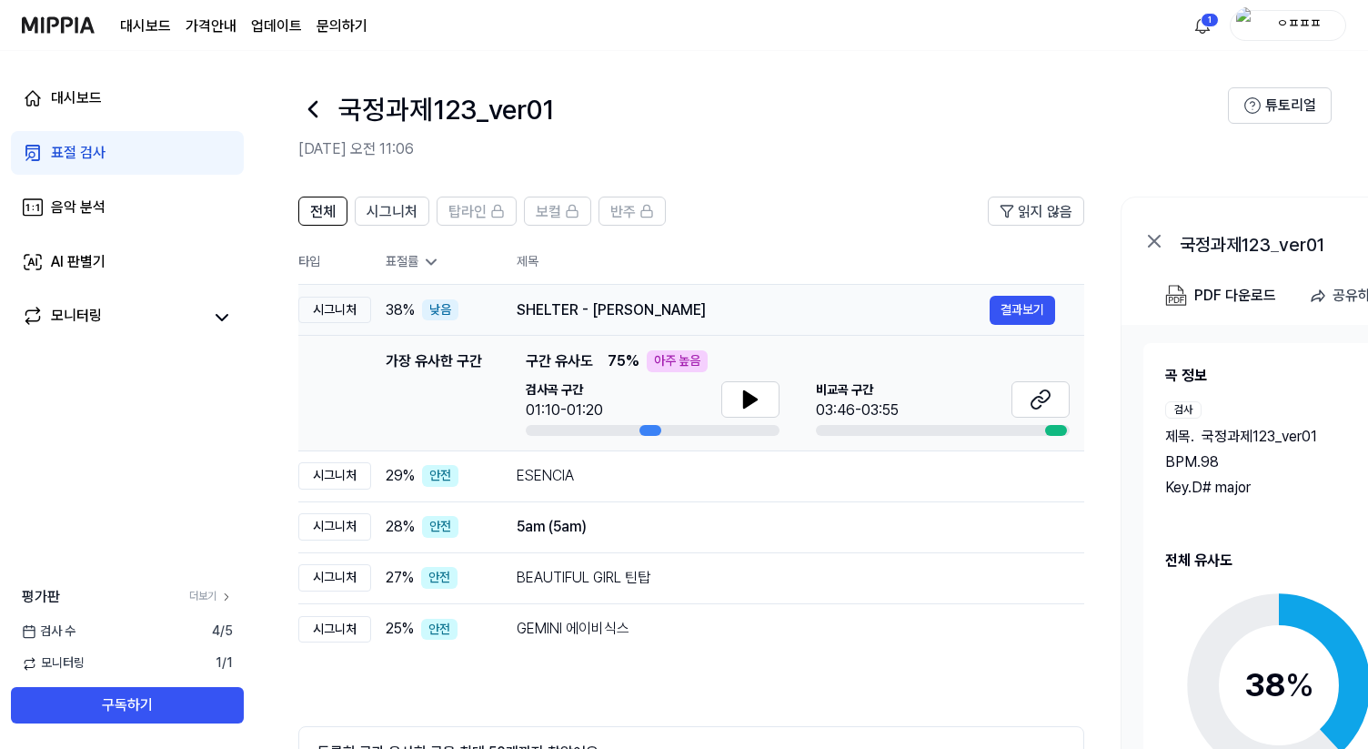
click at [329, 307] on div "시그니처" at bounding box center [334, 310] width 73 height 27
click at [342, 311] on div "시그니처" at bounding box center [334, 310] width 73 height 27
